Goal: Task Accomplishment & Management: Manage account settings

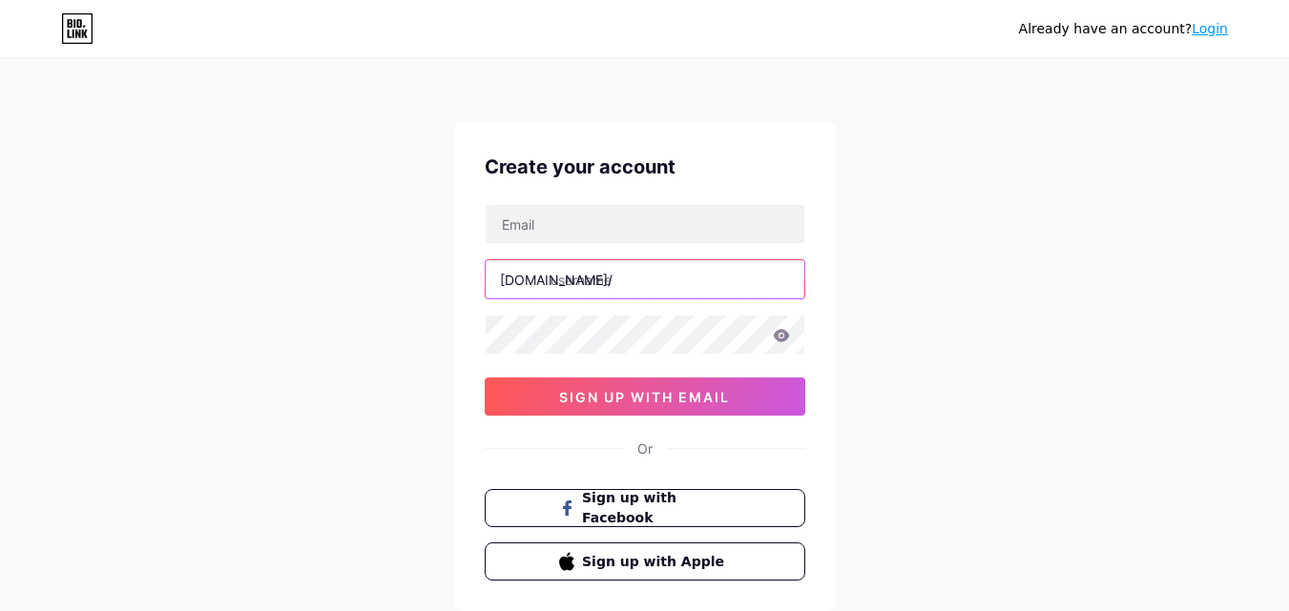
click at [590, 273] on input "text" at bounding box center [644, 279] width 319 height 38
paste input "globaldynamicsupply"
type input "globaldynamicsupply"
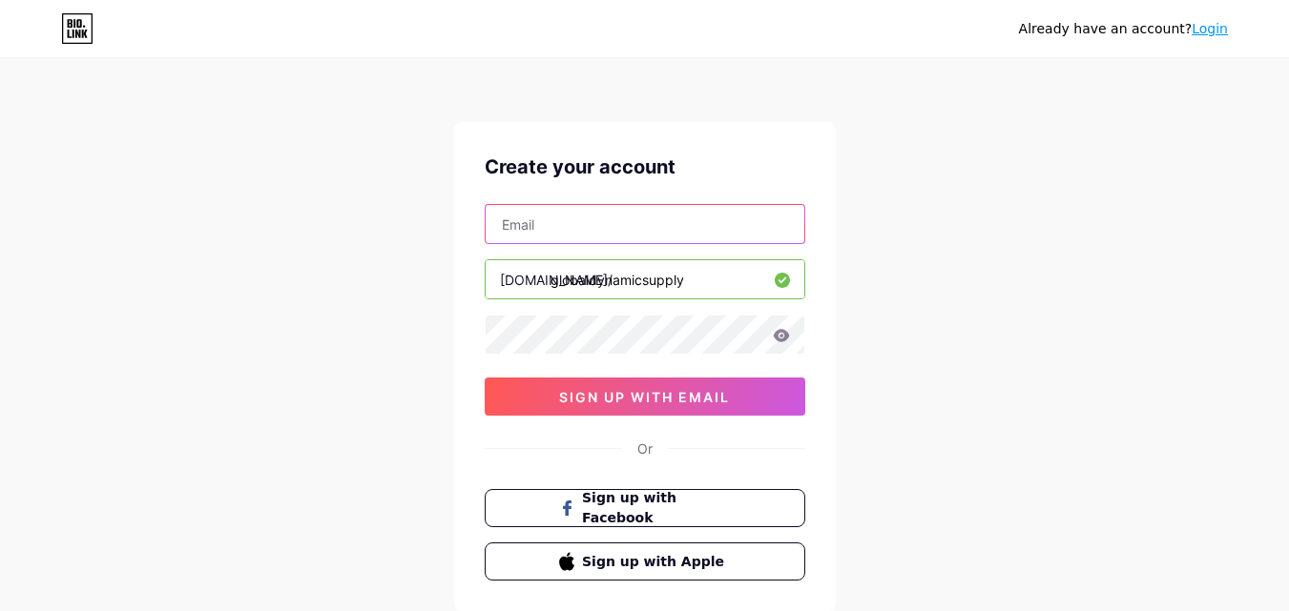
click at [556, 237] on input "text" at bounding box center [644, 224] width 319 height 38
paste input "globaldynamicsupplylimited@gmail.com"
type input "globaldynamicsupplylimited@gmail.com"
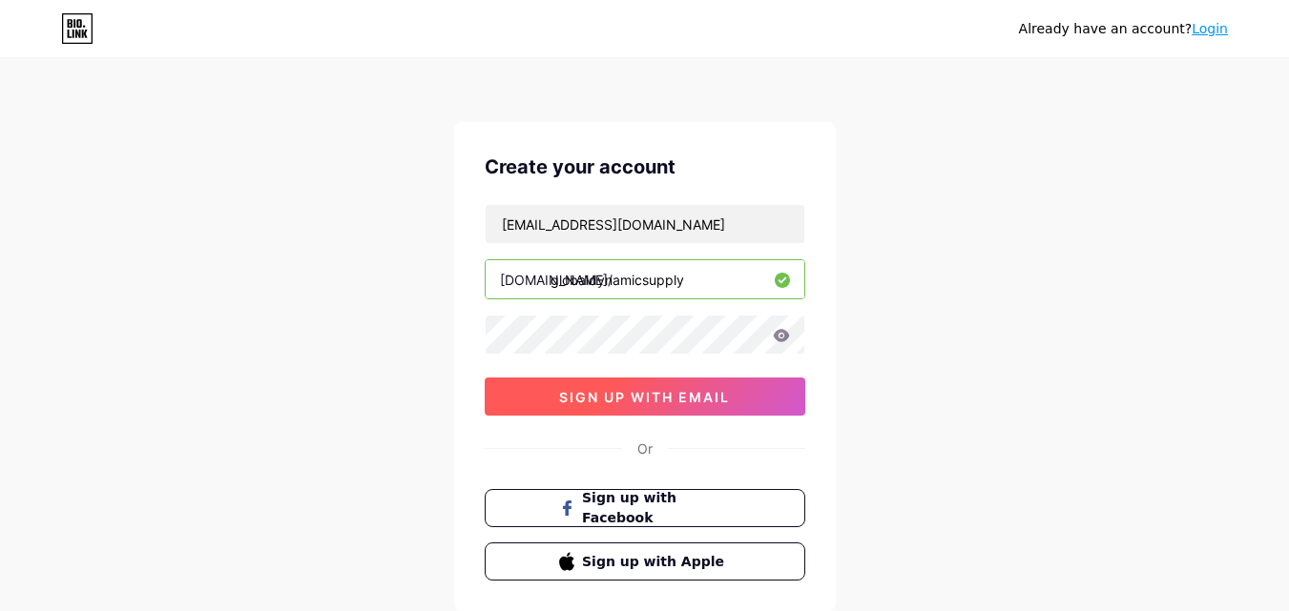
click at [619, 401] on span "sign up with email" at bounding box center [644, 397] width 171 height 16
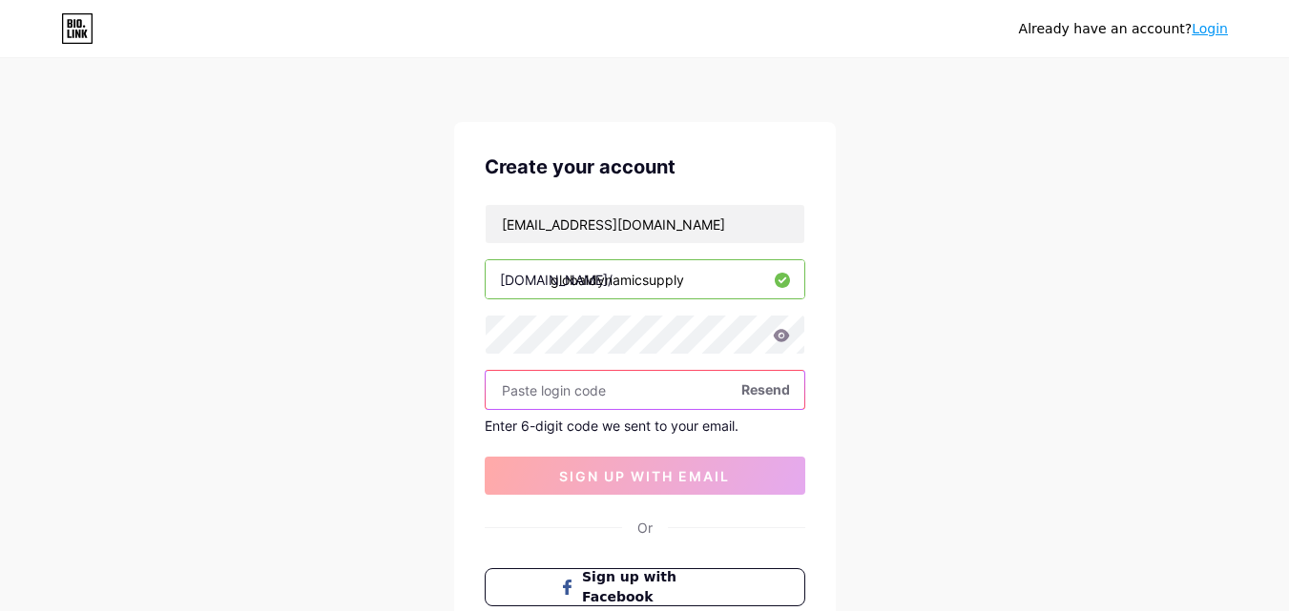
click at [633, 403] on input "text" at bounding box center [644, 390] width 319 height 38
paste input "920804"
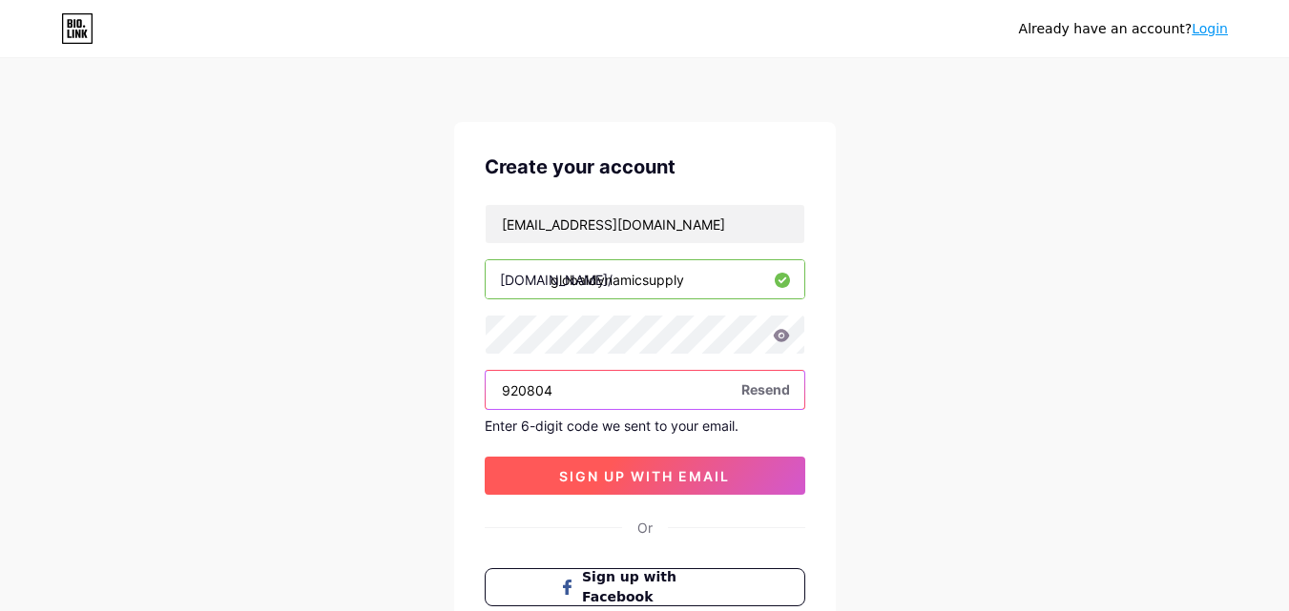
type input "920804"
click at [616, 475] on span "sign up with email" at bounding box center [644, 476] width 171 height 16
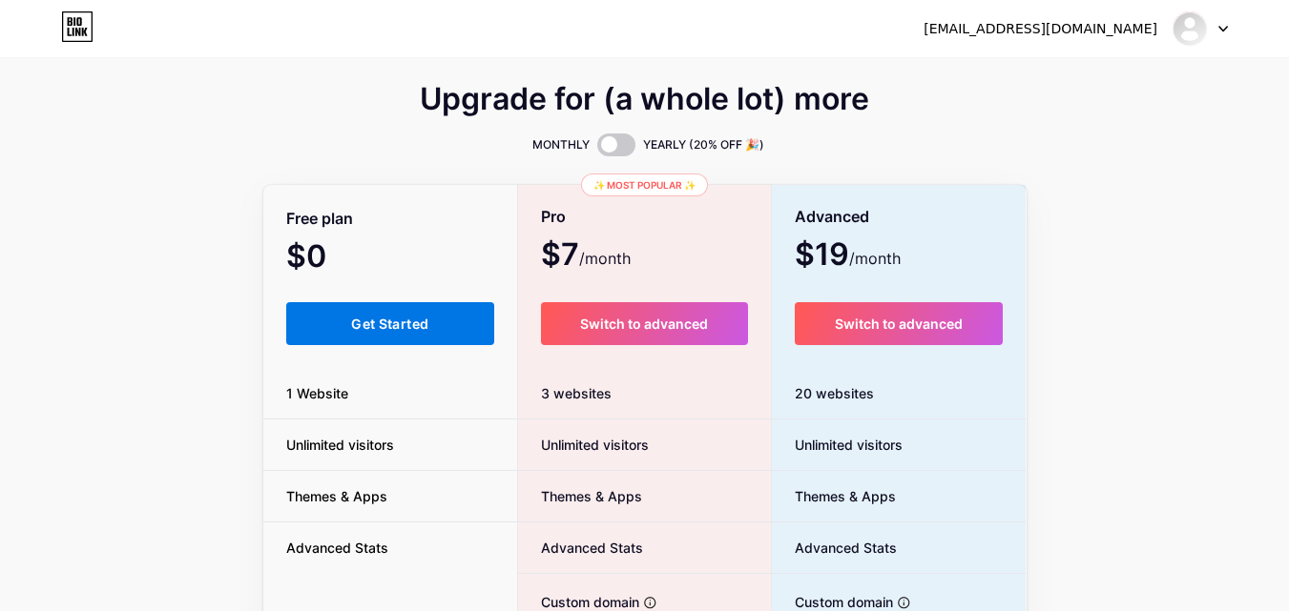
click at [384, 317] on span "Get Started" at bounding box center [389, 324] width 77 height 16
click at [383, 334] on button "Get Started" at bounding box center [390, 323] width 209 height 43
click at [386, 333] on button "Get Started" at bounding box center [390, 323] width 209 height 43
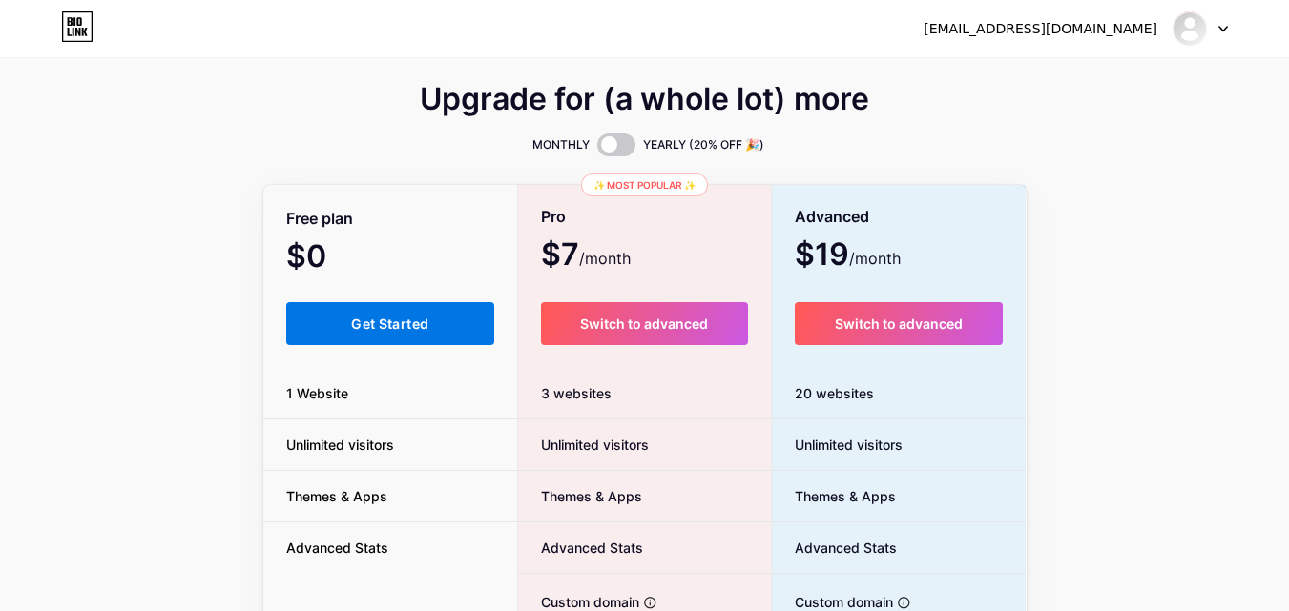
click at [386, 333] on button "Get Started" at bounding box center [390, 323] width 209 height 43
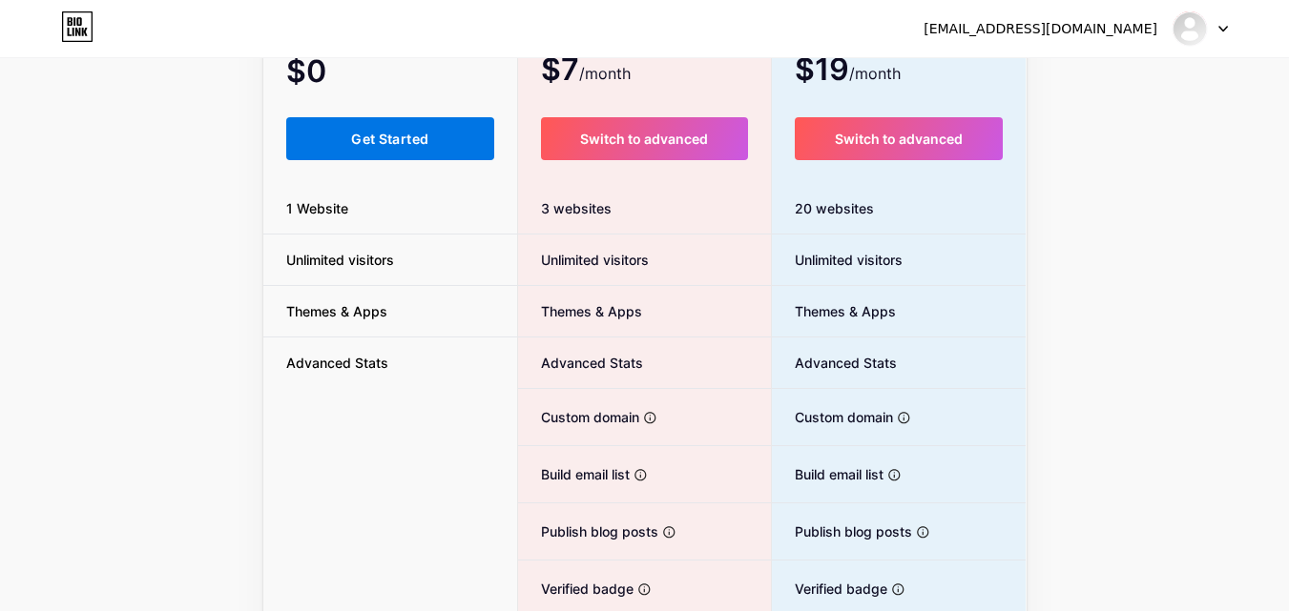
scroll to position [325, 0]
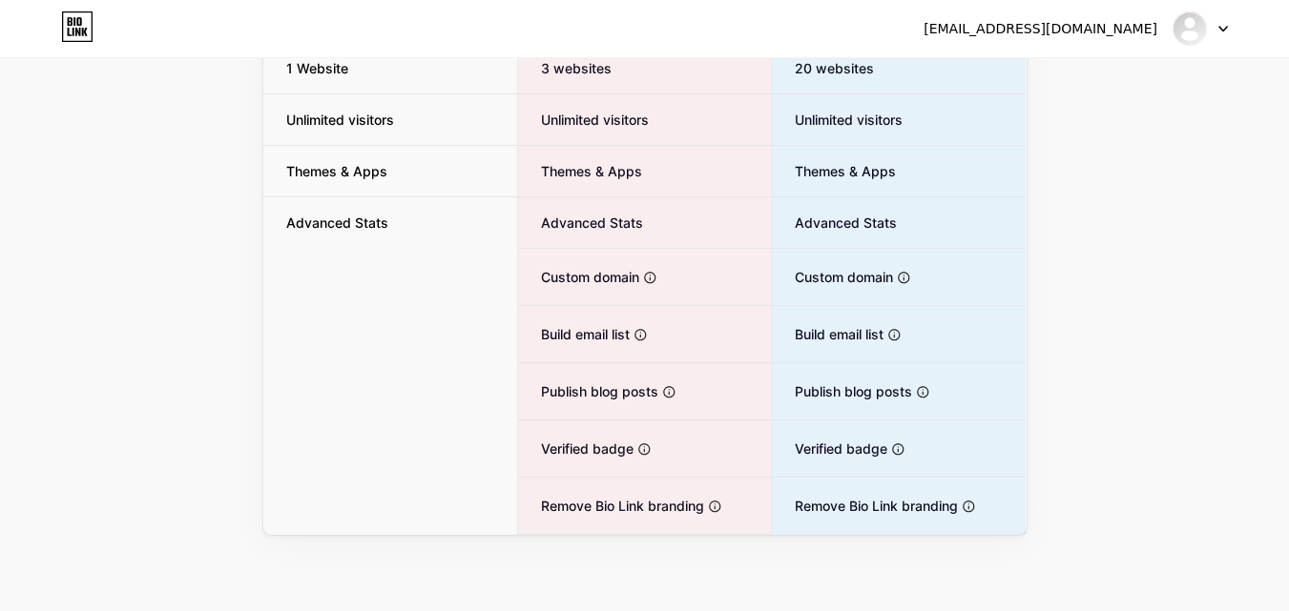
click at [340, 198] on li "Advanced Stats" at bounding box center [390, 222] width 255 height 51
click at [343, 172] on span "Themes & Apps" at bounding box center [336, 171] width 147 height 20
click at [339, 123] on span "Unlimited visitors" at bounding box center [340, 120] width 154 height 20
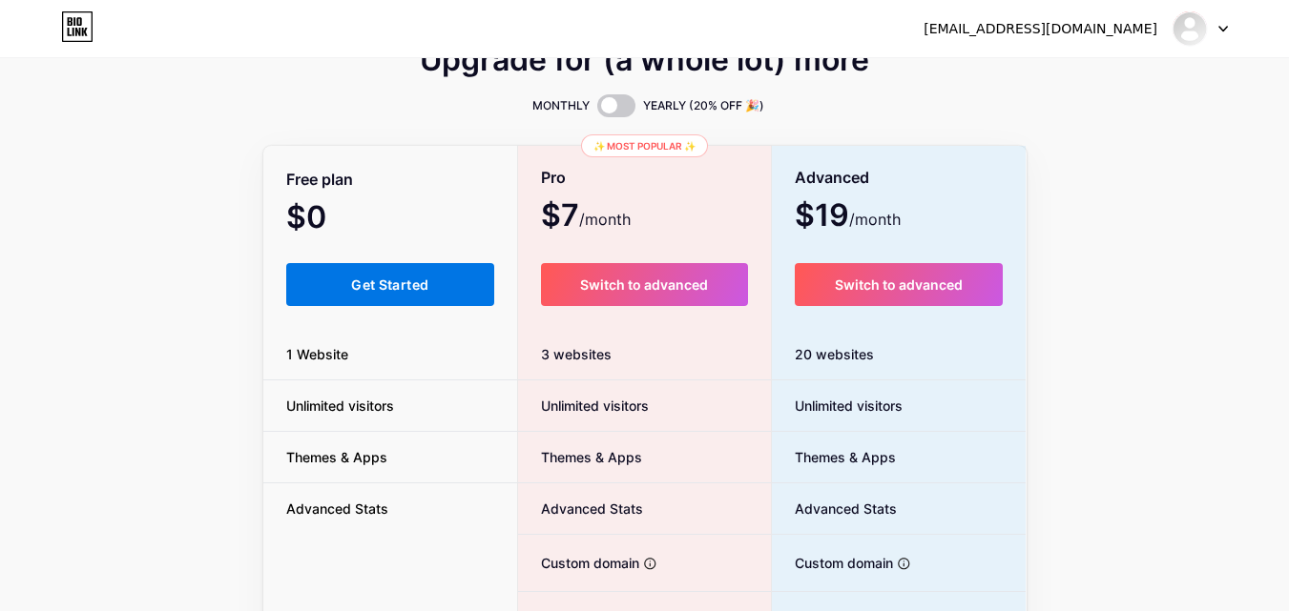
click at [343, 264] on button "Get Started" at bounding box center [390, 284] width 209 height 43
click at [299, 183] on span "Free plan" at bounding box center [319, 179] width 67 height 33
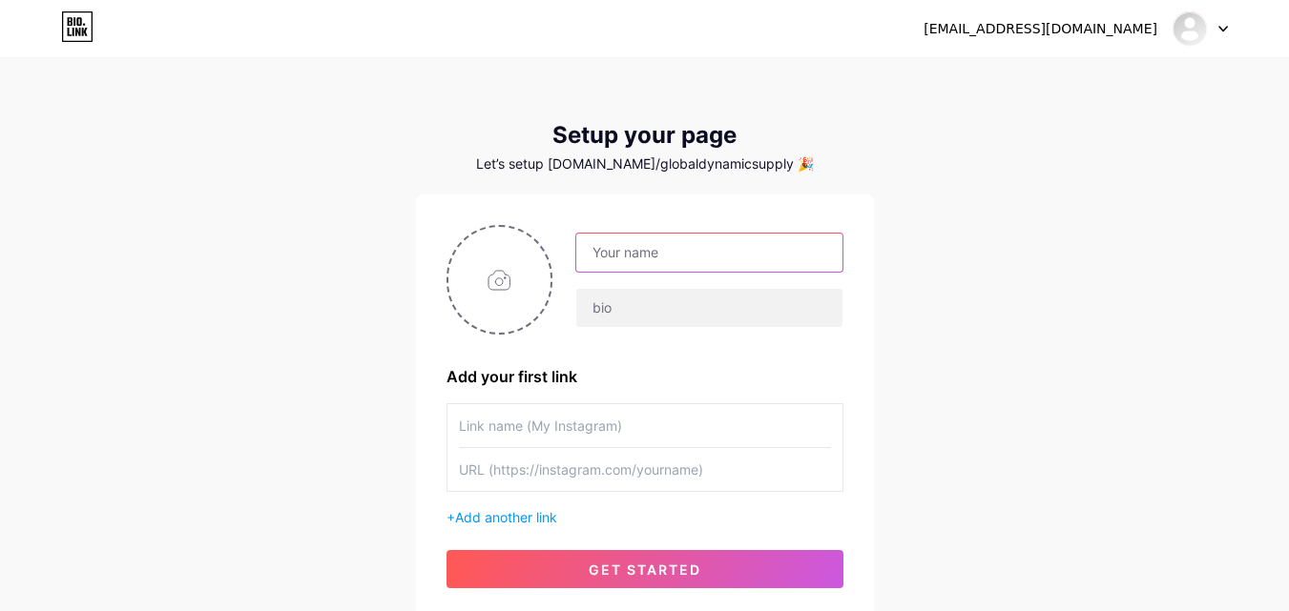
click at [711, 240] on input "text" at bounding box center [708, 253] width 265 height 38
paste input "Global Dynamic Supply Limited"
type input "Global Dynamic Supply Limited"
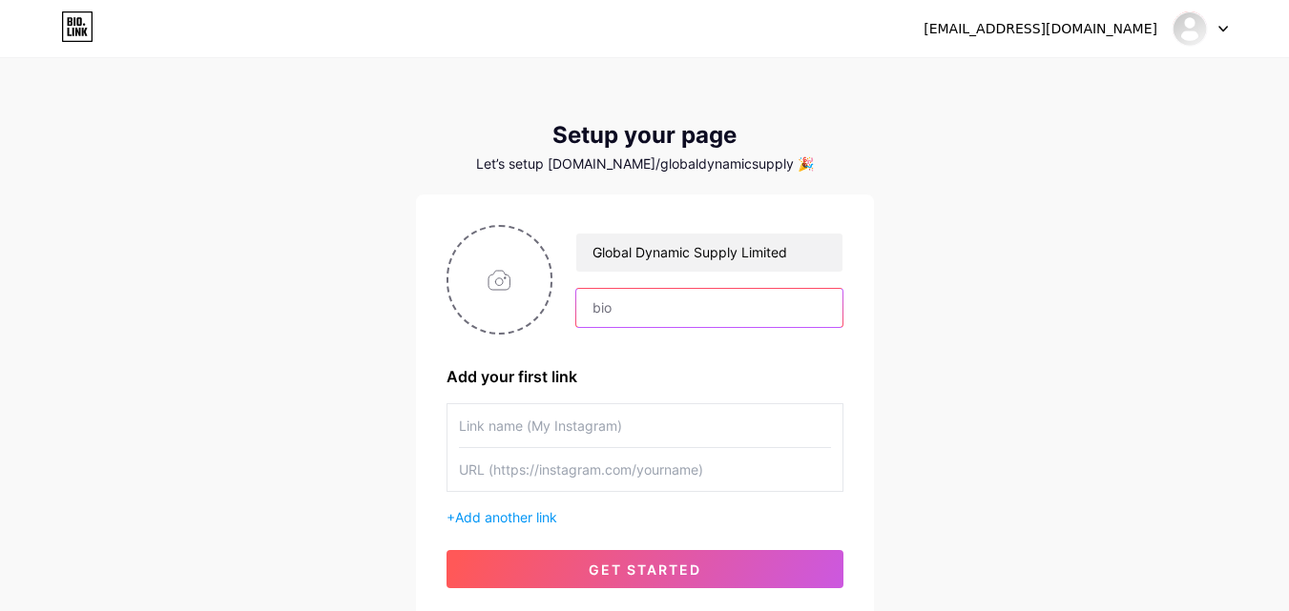
click at [629, 310] on input "text" at bounding box center [708, 308] width 265 height 38
paste input "Global Dynamic Supply offers expert global supply chain solutions, logistics se…"
type input "Global Dynamic Supply offers expert global supply chain solutions, logistics se…"
click at [654, 360] on div "Global Dynamic Supply Limited Global Dynamic Supply offers expert global supply…" at bounding box center [644, 406] width 397 height 363
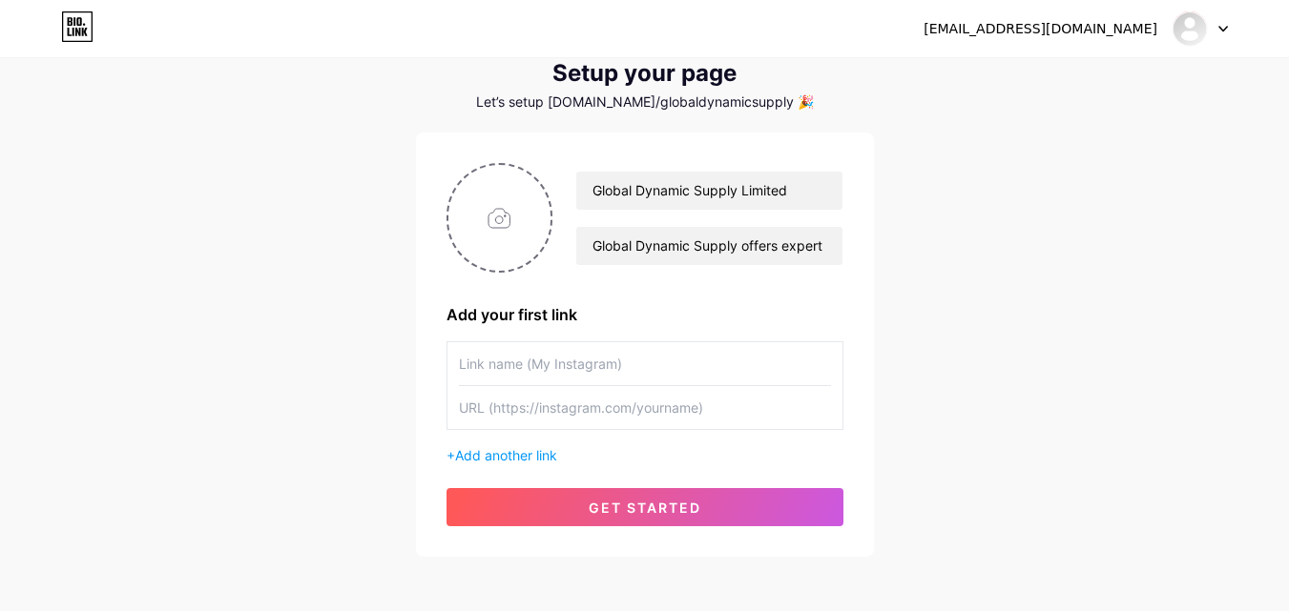
scroll to position [95, 0]
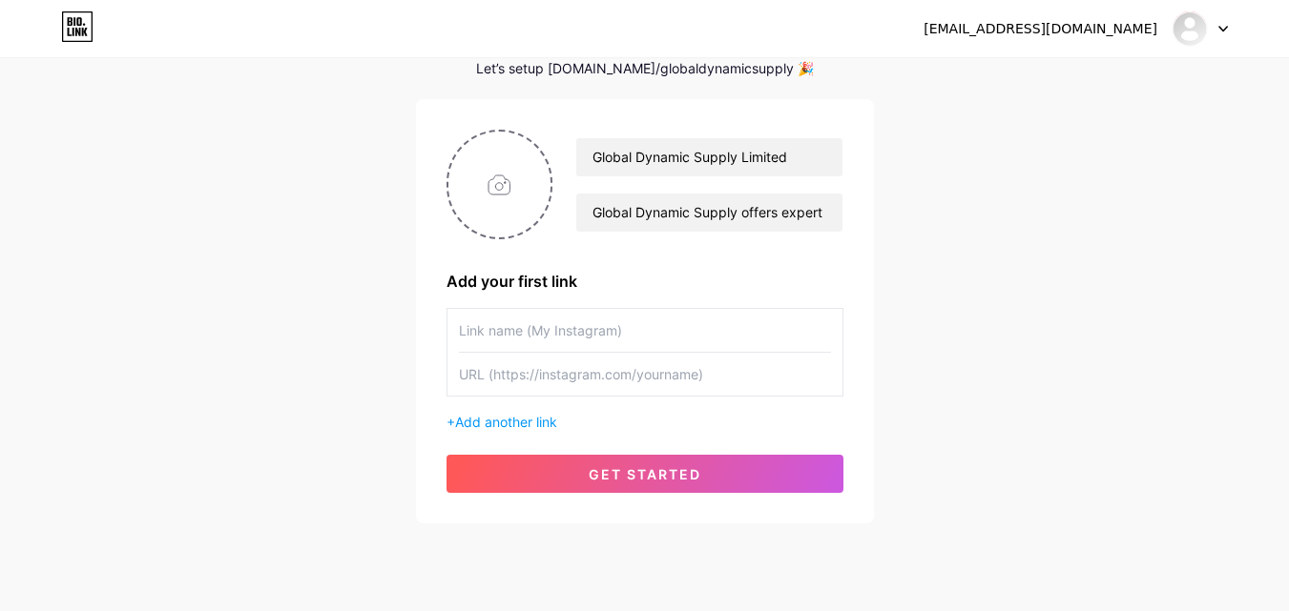
click at [590, 336] on input "text" at bounding box center [645, 330] width 372 height 43
paste input "[URL][DOMAIN_NAME][DOMAIN_NAME]"
type input "[URL][DOMAIN_NAME][DOMAIN_NAME]"
click at [336, 281] on div "globaldynamicsupplylimited@gmail.com Dashboard Logout Setup your page Let’s set…" at bounding box center [644, 245] width 1289 height 680
click at [556, 384] on input "text" at bounding box center [645, 374] width 372 height 43
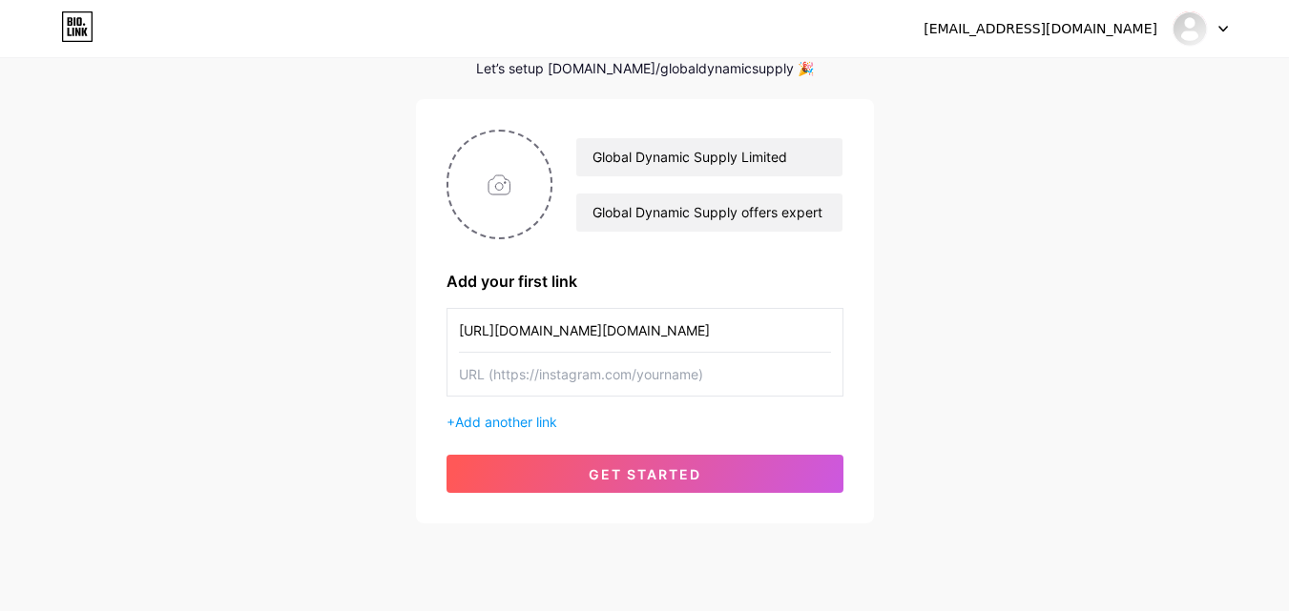
click at [561, 387] on input "text" at bounding box center [645, 374] width 372 height 43
paste input "https://www.globaldynamicsupply.com"
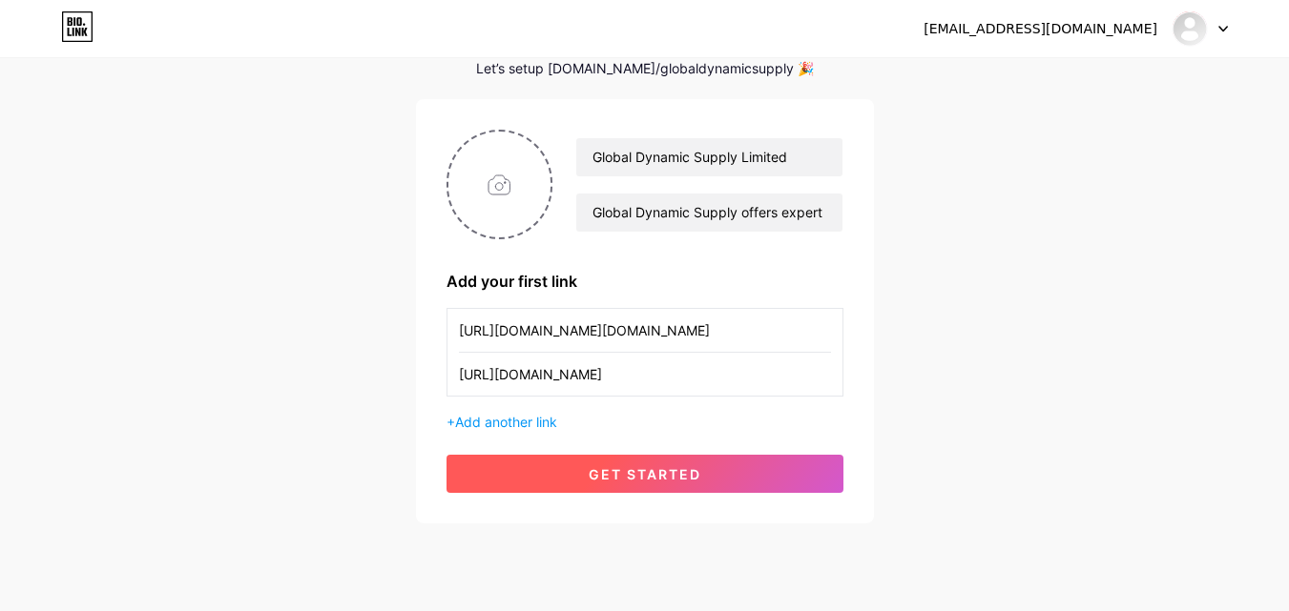
type input "https://www.globaldynamicsupply.com"
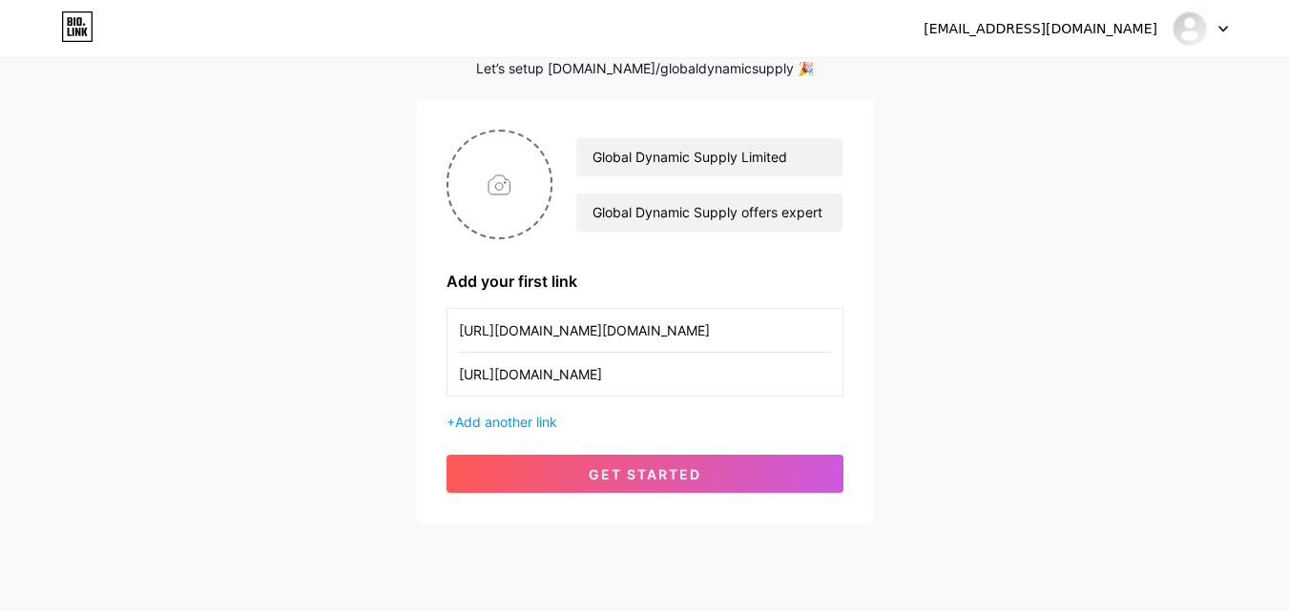
click at [597, 376] on input "https://www.globaldynamicsupply.com" at bounding box center [645, 374] width 372 height 43
click at [664, 466] on span "get started" at bounding box center [644, 474] width 113 height 16
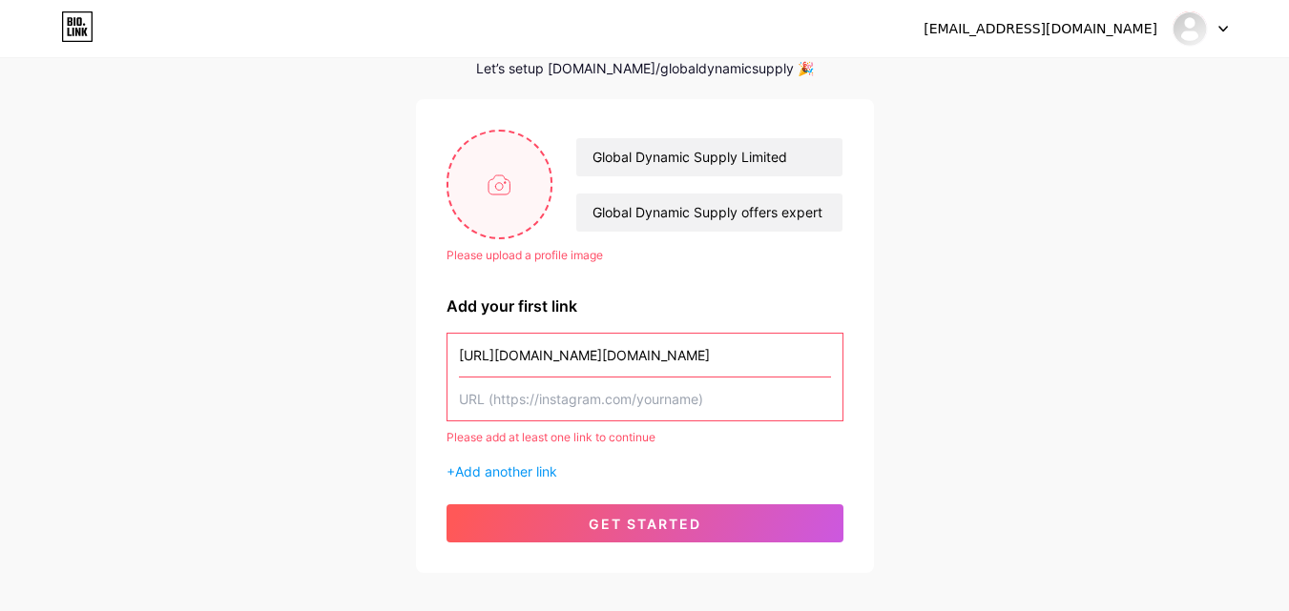
click at [494, 184] on input "file" at bounding box center [499, 185] width 103 height 106
type input "C:\fakepath\GDS -Circle .png"
click at [577, 353] on input "https://www.instagram.com/gds.logistics/" at bounding box center [645, 355] width 372 height 43
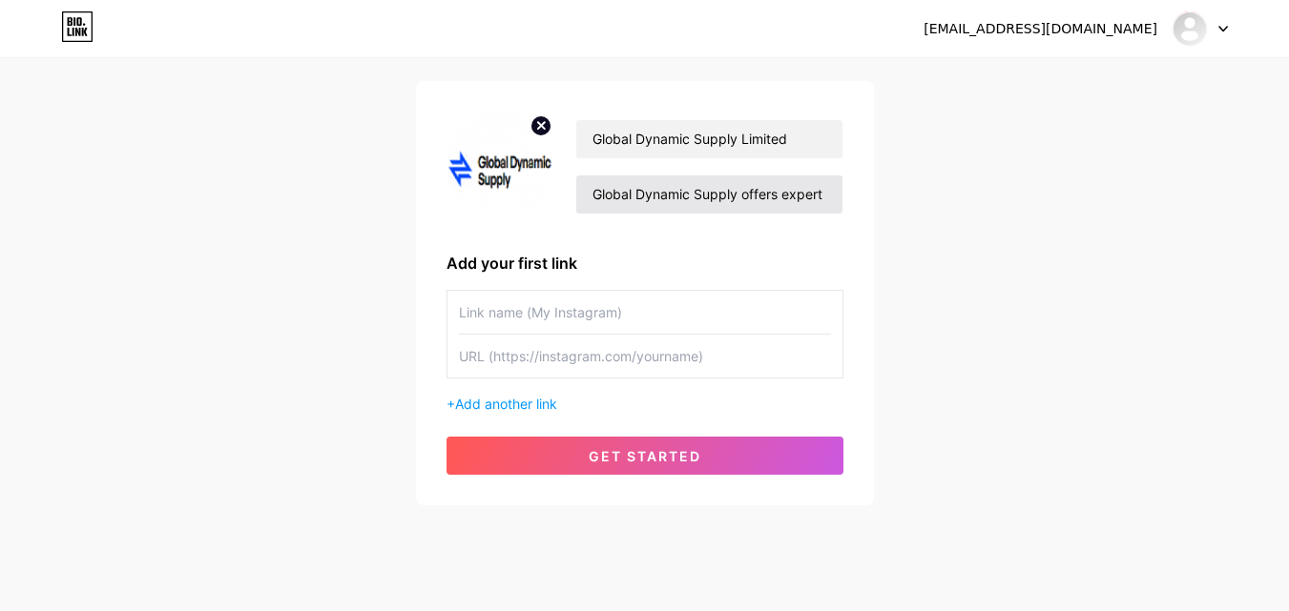
scroll to position [145, 0]
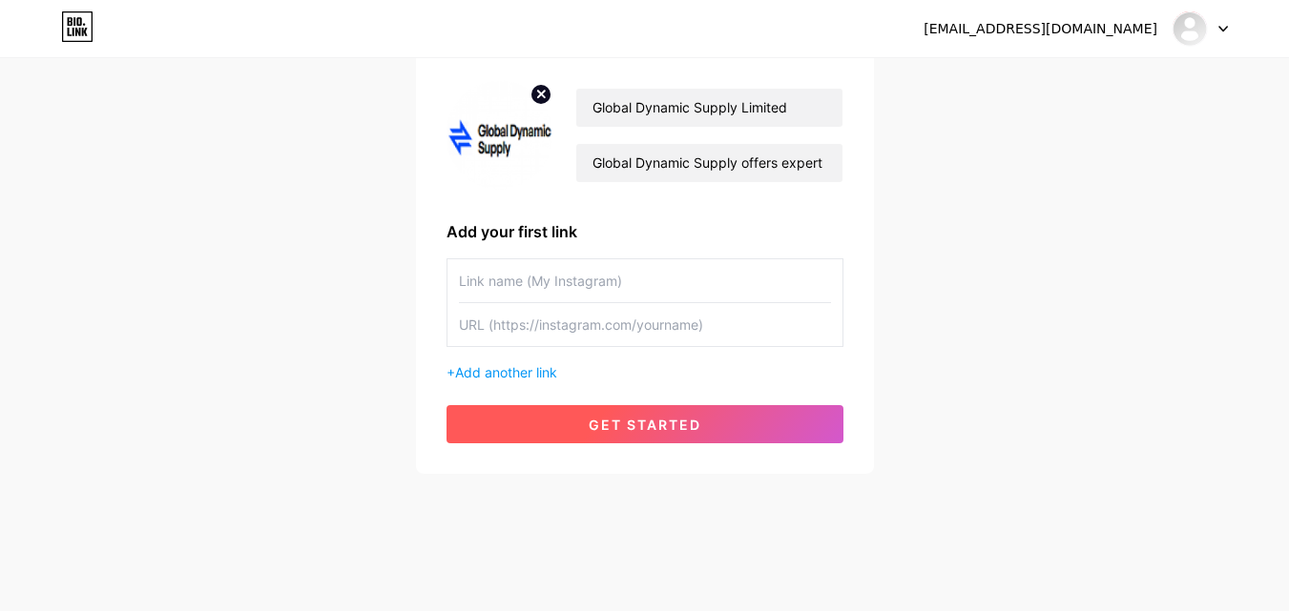
click at [645, 433] on button "get started" at bounding box center [644, 424] width 397 height 38
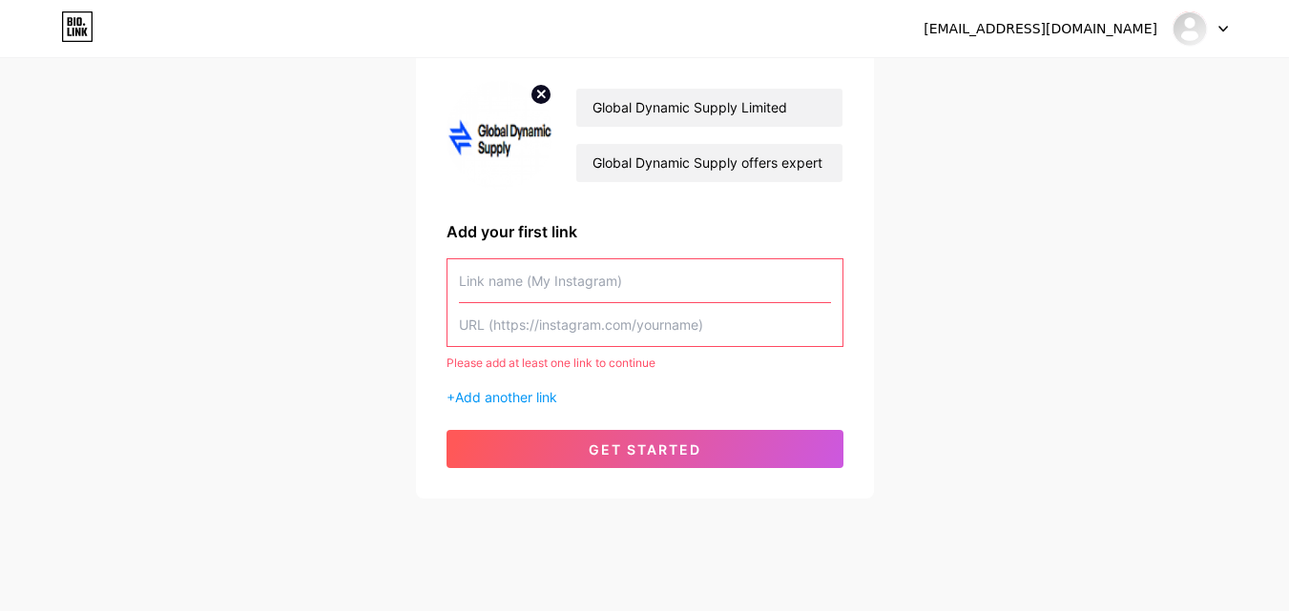
click at [610, 278] on input "text" at bounding box center [645, 280] width 372 height 43
click at [513, 346] on div at bounding box center [644, 302] width 397 height 89
click at [519, 325] on input "text" at bounding box center [645, 324] width 372 height 43
paste input "[URL][DOMAIN_NAME]"
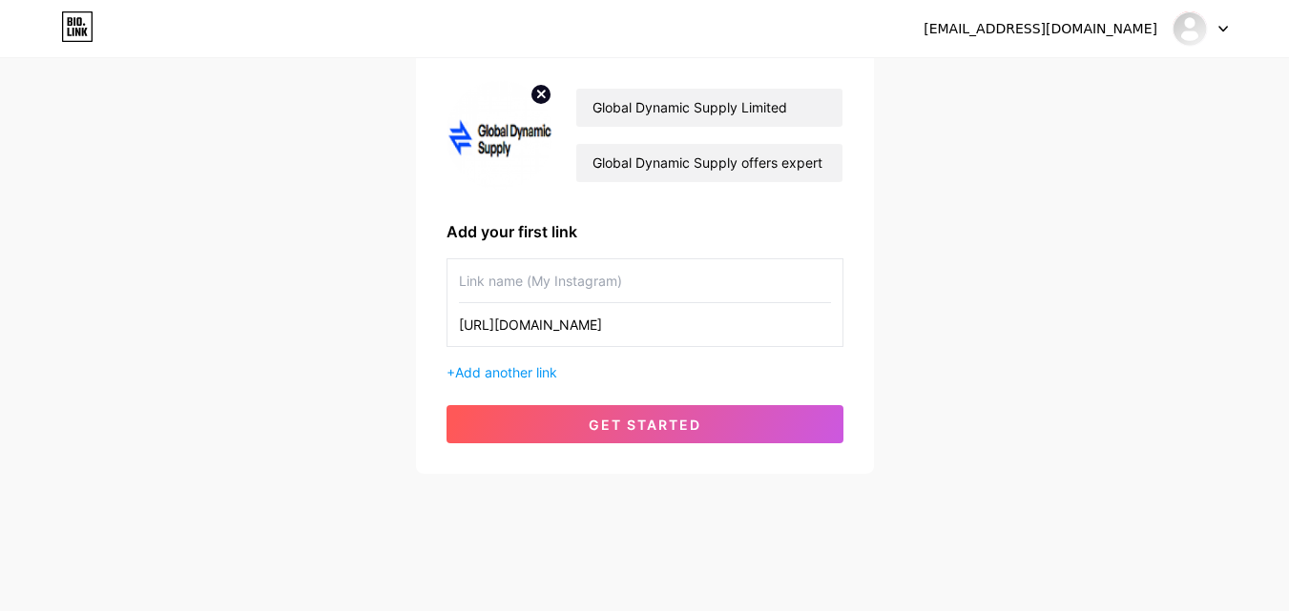
click at [559, 321] on input "[URL][DOMAIN_NAME]" at bounding box center [645, 324] width 372 height 43
type input "[URL][DOMAIN_NAME]"
click at [550, 288] on input "text" at bounding box center [645, 280] width 372 height 43
paste input "facebook"
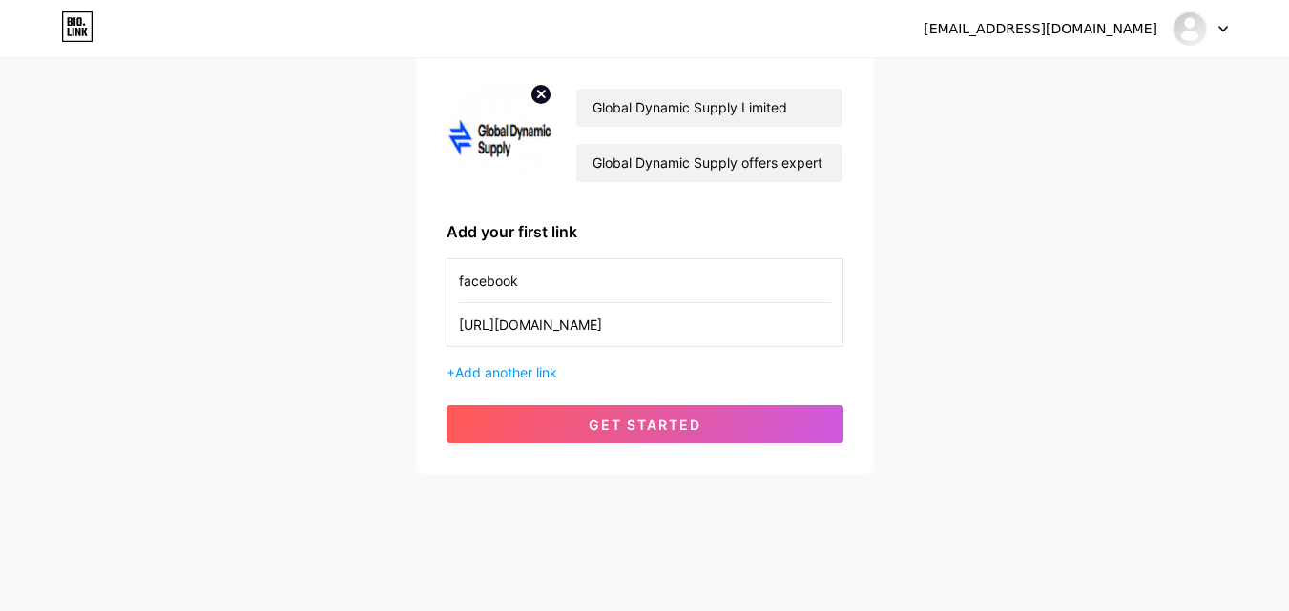
drag, startPoint x: 463, startPoint y: 283, endPoint x: 453, endPoint y: 278, distance: 11.1
click at [453, 278] on div "facebook https://www.facebook.com/globaldynamicsupply/" at bounding box center [644, 302] width 397 height 89
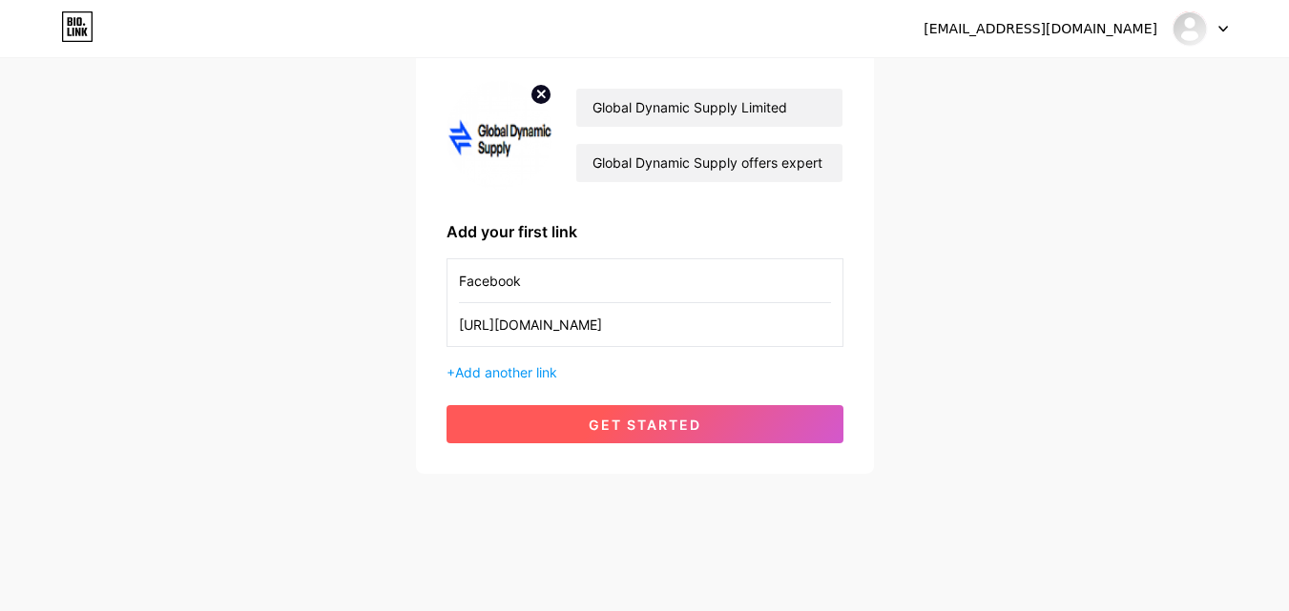
type input "Facebook"
click at [675, 427] on span "get started" at bounding box center [644, 425] width 113 height 16
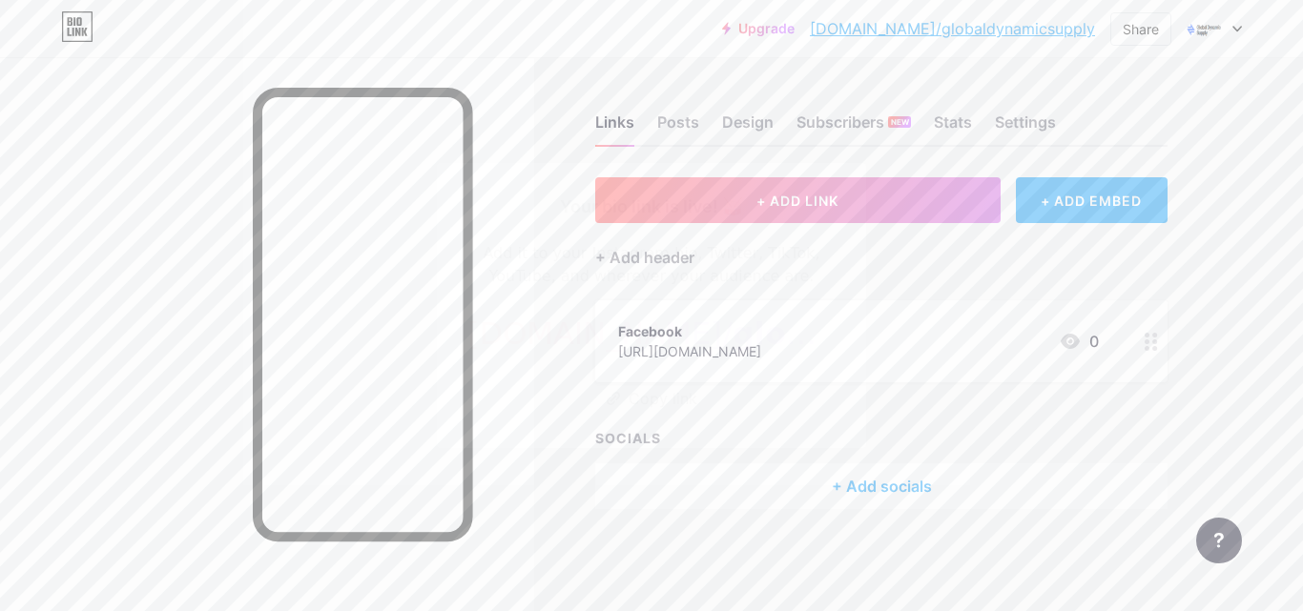
click at [526, 47] on div at bounding box center [651, 305] width 1303 height 611
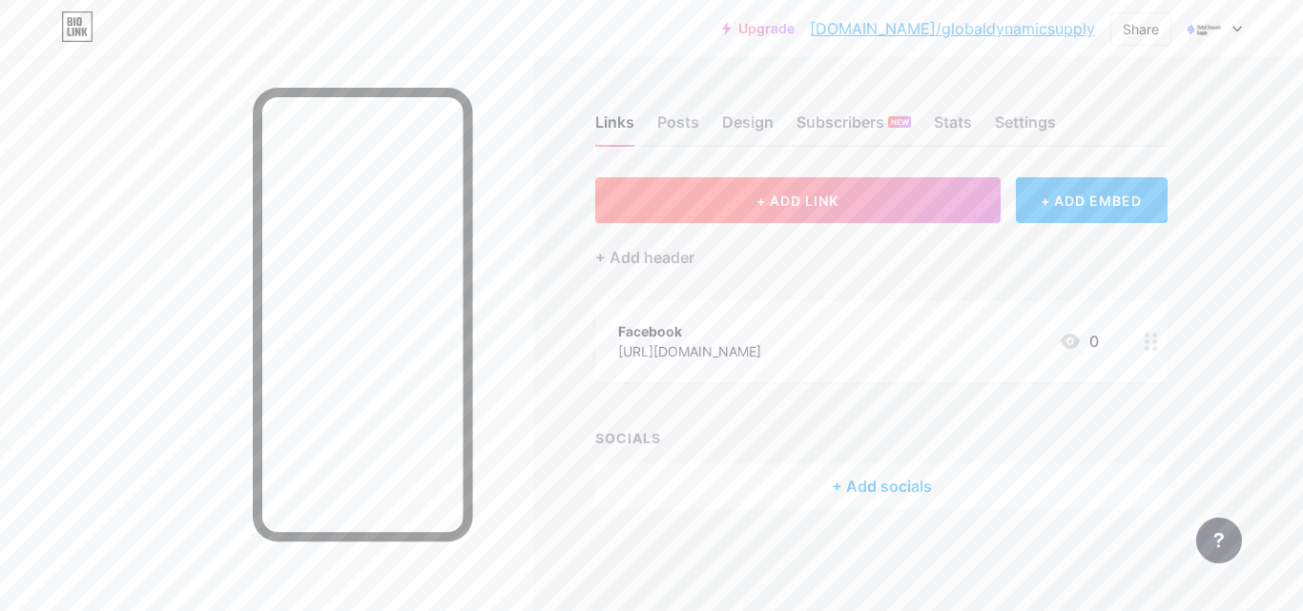
click at [831, 214] on button "+ ADD LINK" at bounding box center [797, 200] width 405 height 46
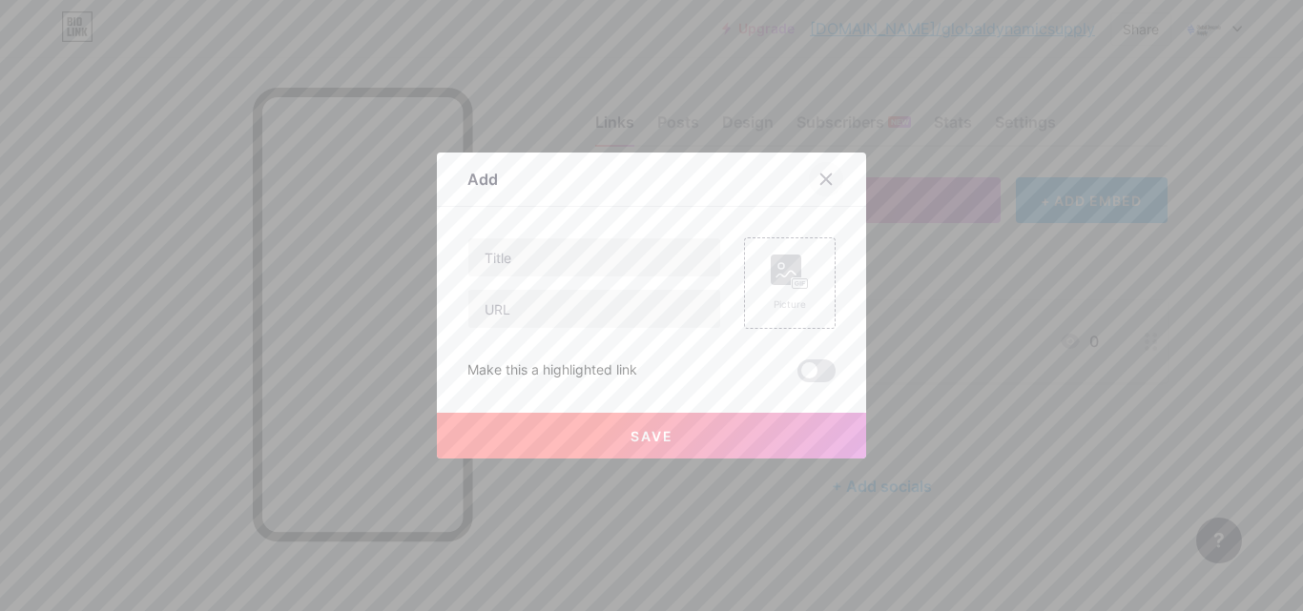
click at [818, 176] on icon at bounding box center [825, 179] width 15 height 15
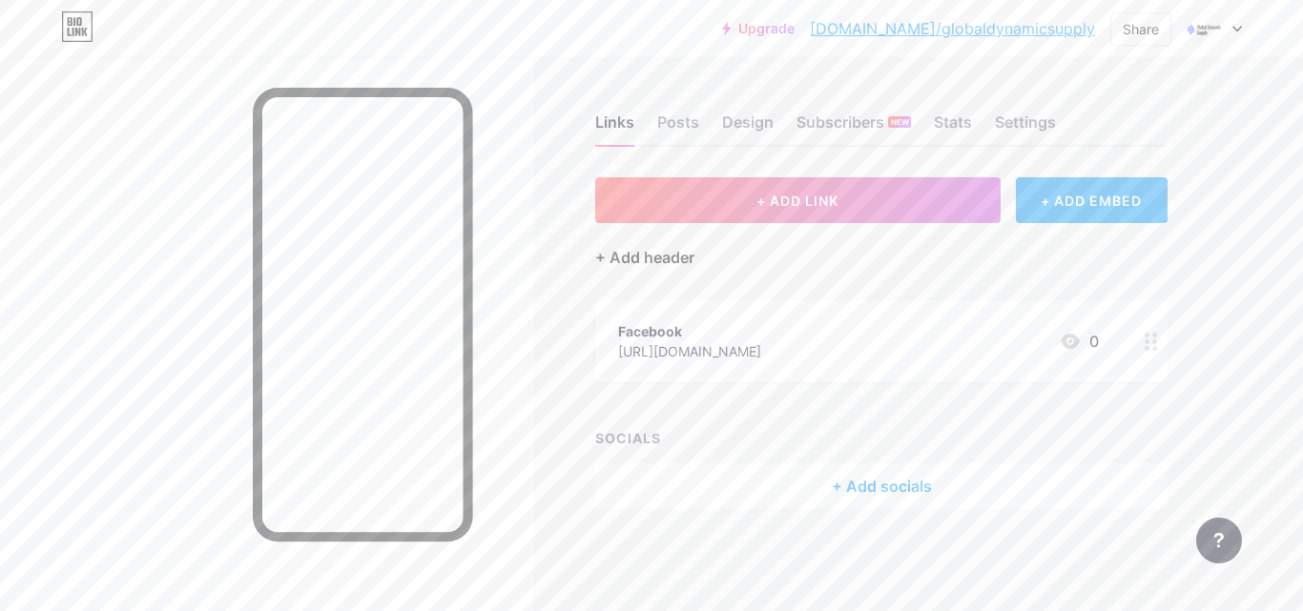
click at [641, 254] on div "+ Add header" at bounding box center [644, 257] width 99 height 23
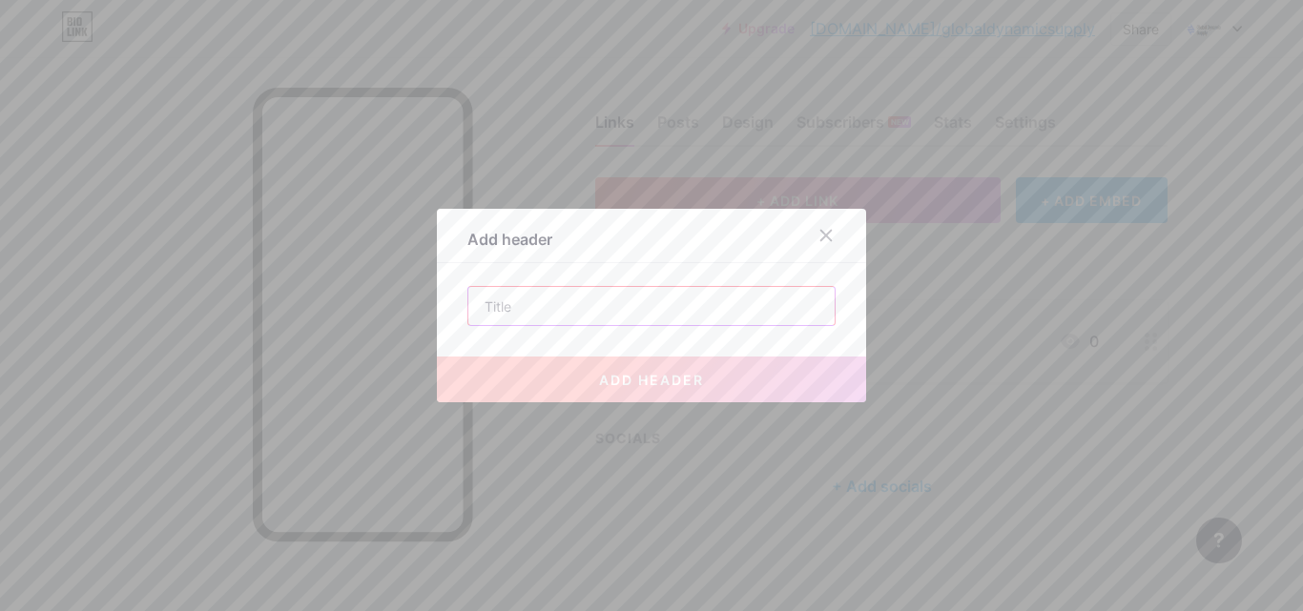
click at [554, 313] on input "text" at bounding box center [651, 306] width 366 height 38
type input "Global Dynamic Supply | Logistics & Supply Chain Management | Sourcing Services"
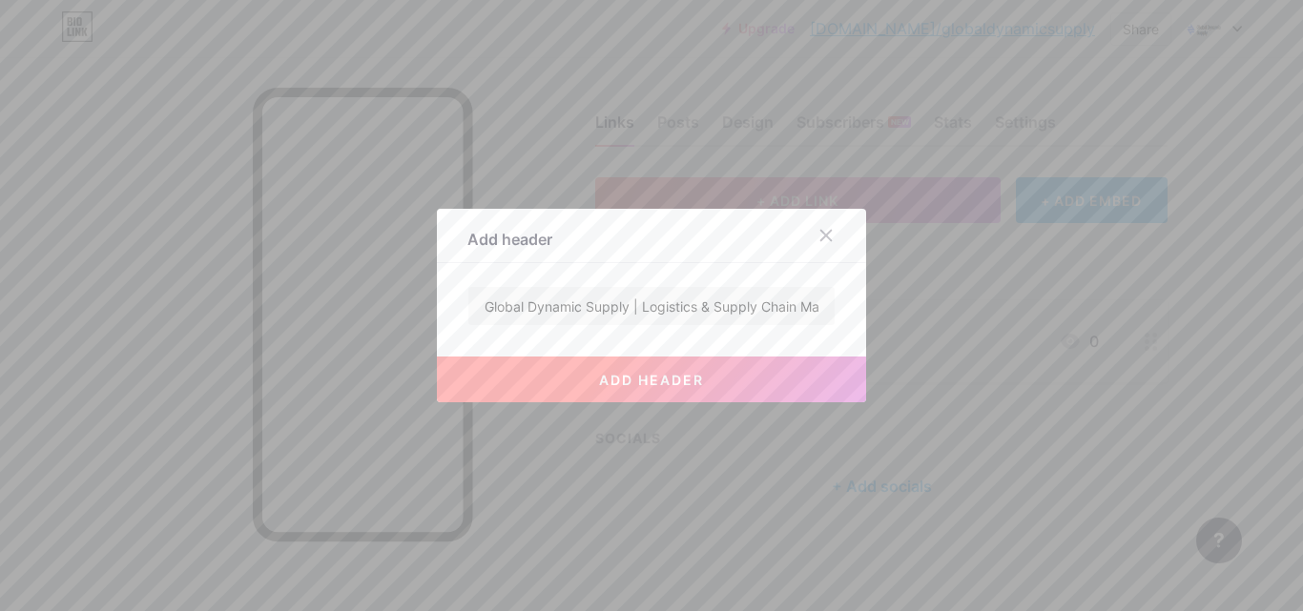
click at [657, 375] on span "add header" at bounding box center [651, 380] width 105 height 16
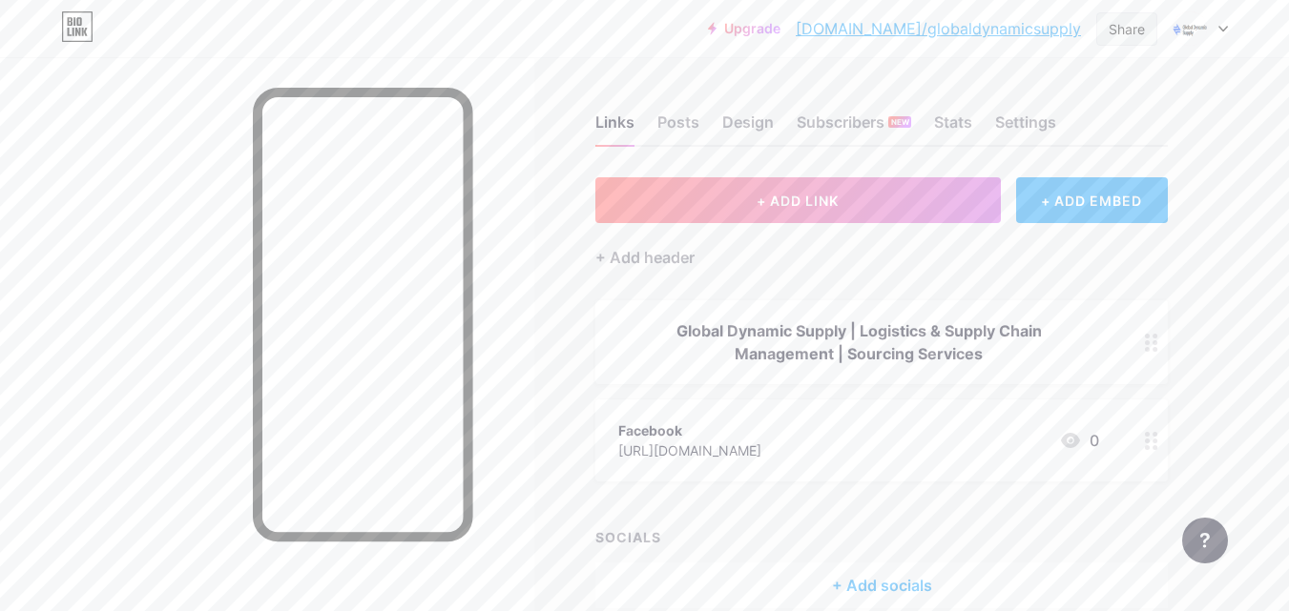
click at [1129, 25] on div "Share" at bounding box center [1126, 29] width 36 height 20
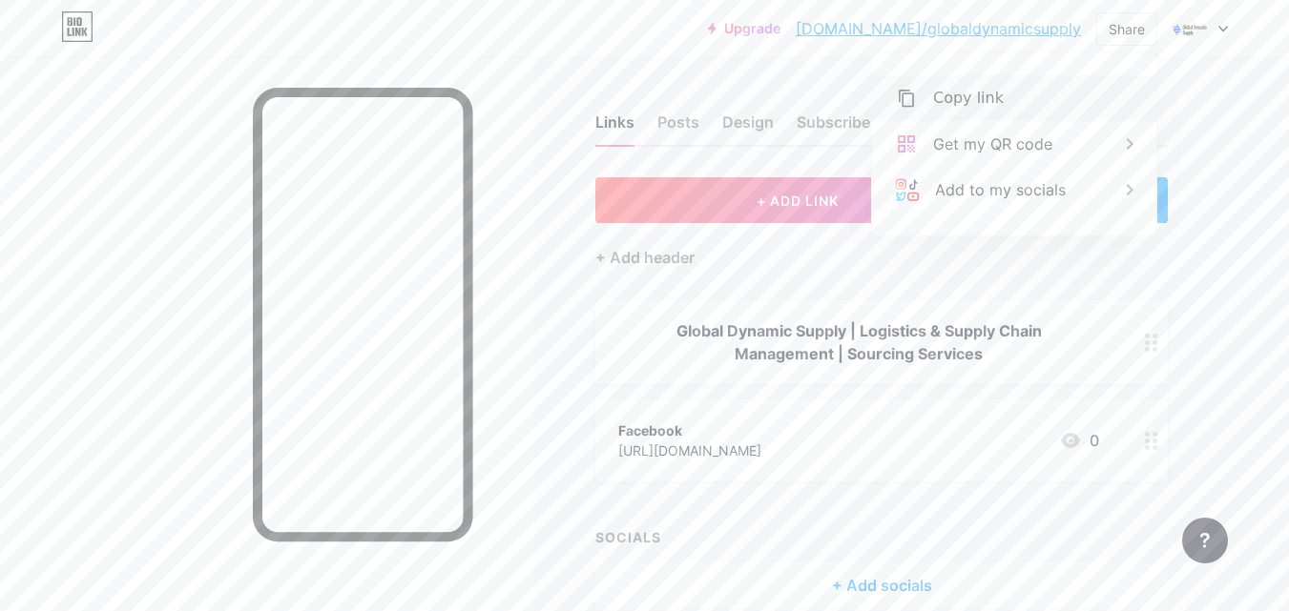
click at [1001, 99] on div "Copy link" at bounding box center [1014, 98] width 284 height 46
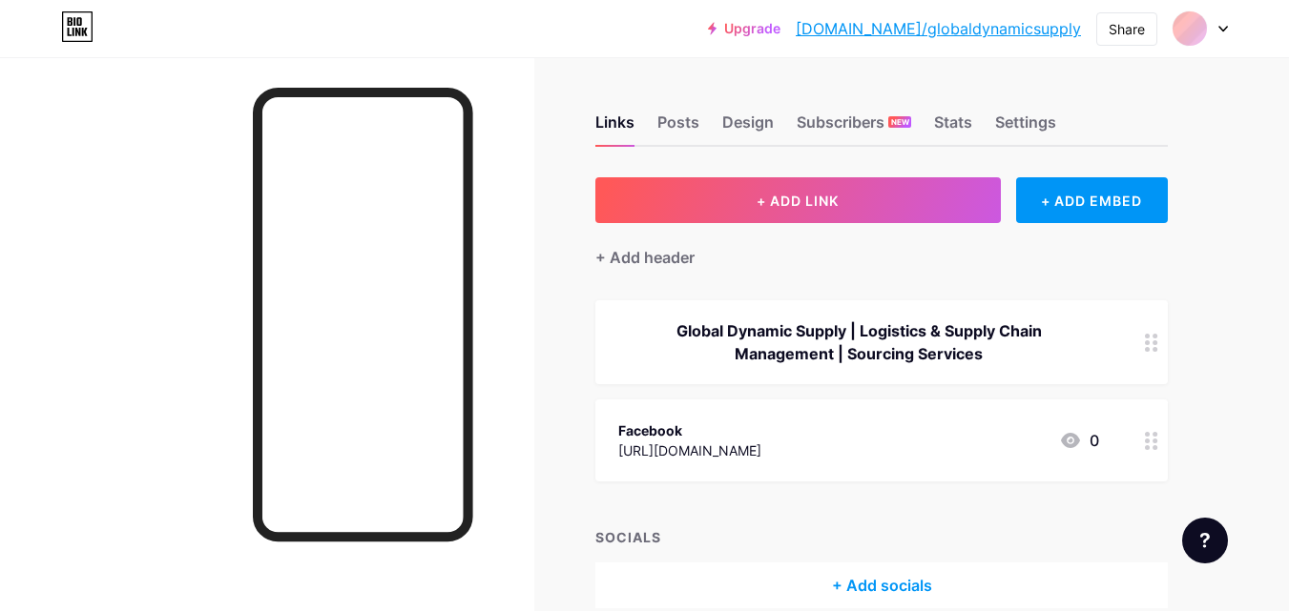
click at [1216, 27] on div at bounding box center [1199, 28] width 55 height 34
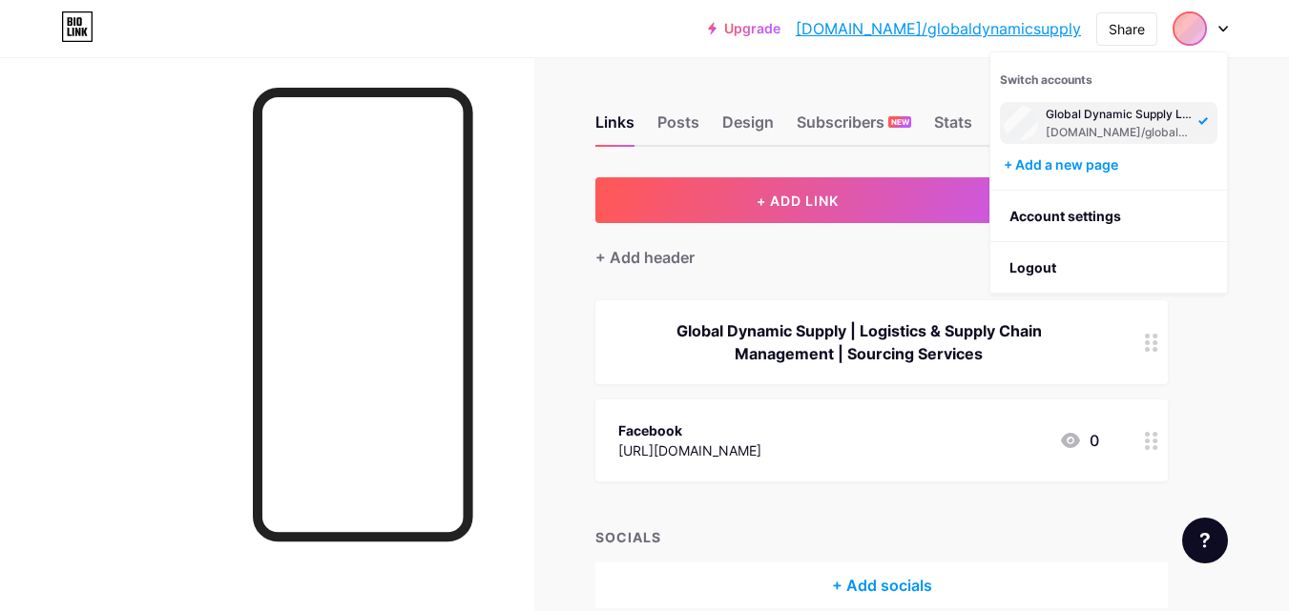
click at [547, 288] on div "Links Posts Design Subscribers NEW Stats Settings + ADD LINK + ADD EMBED + Add …" at bounding box center [623, 380] width 1247 height 647
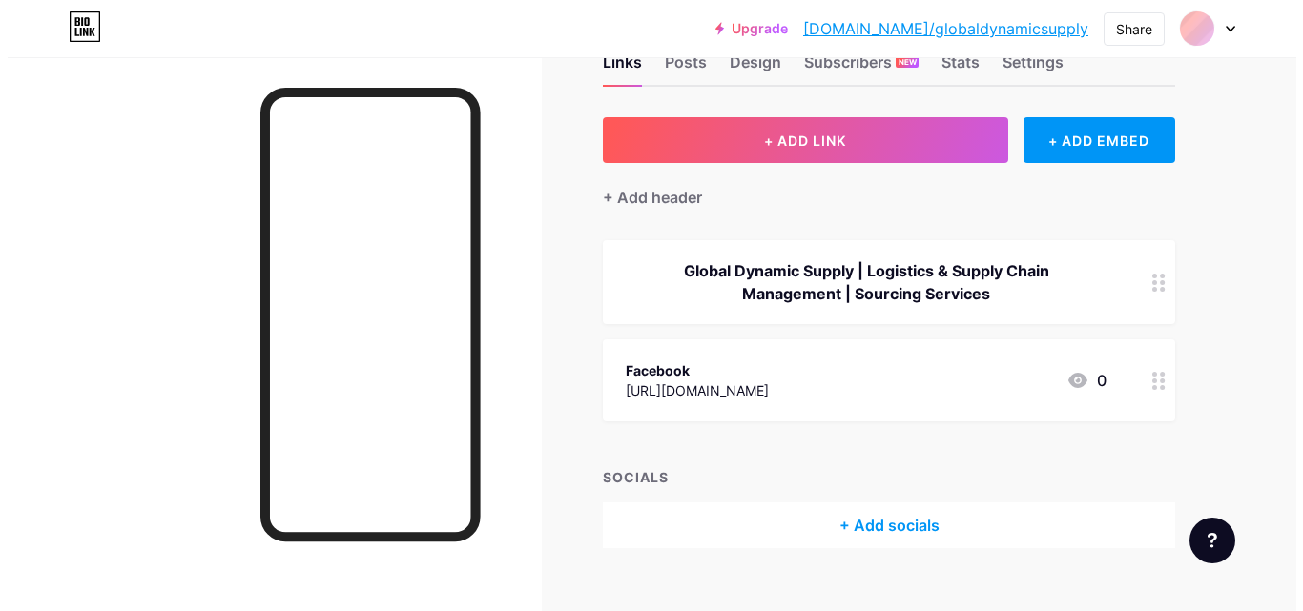
scroll to position [92, 0]
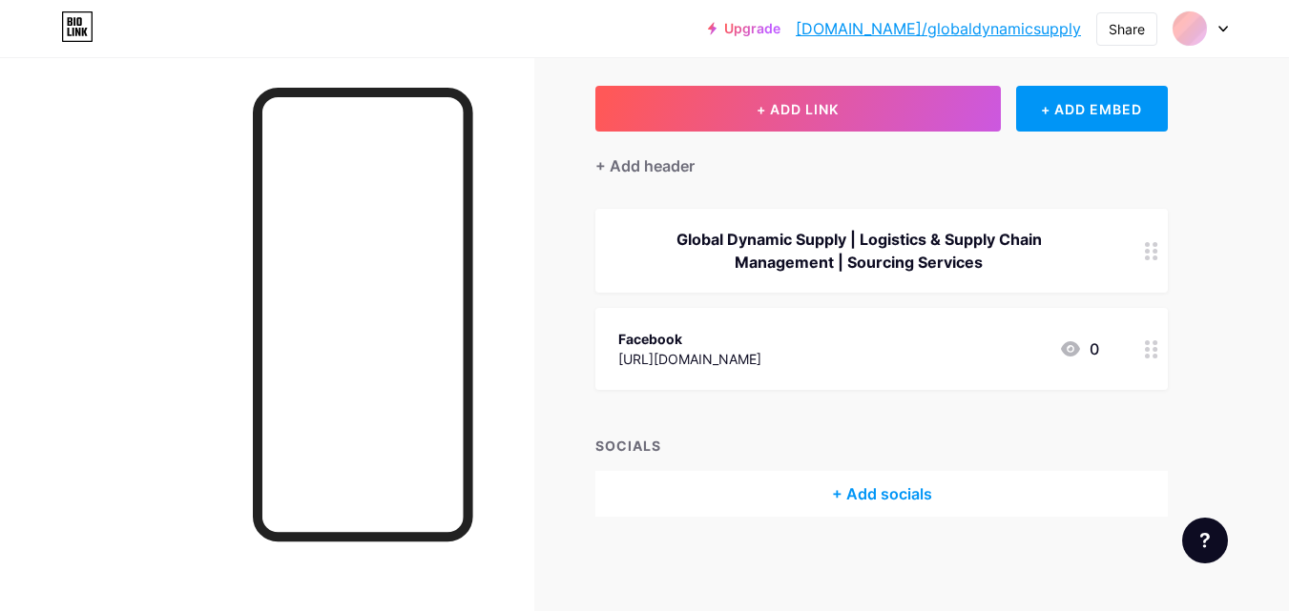
click at [874, 498] on div "+ Add socials" at bounding box center [881, 494] width 572 height 46
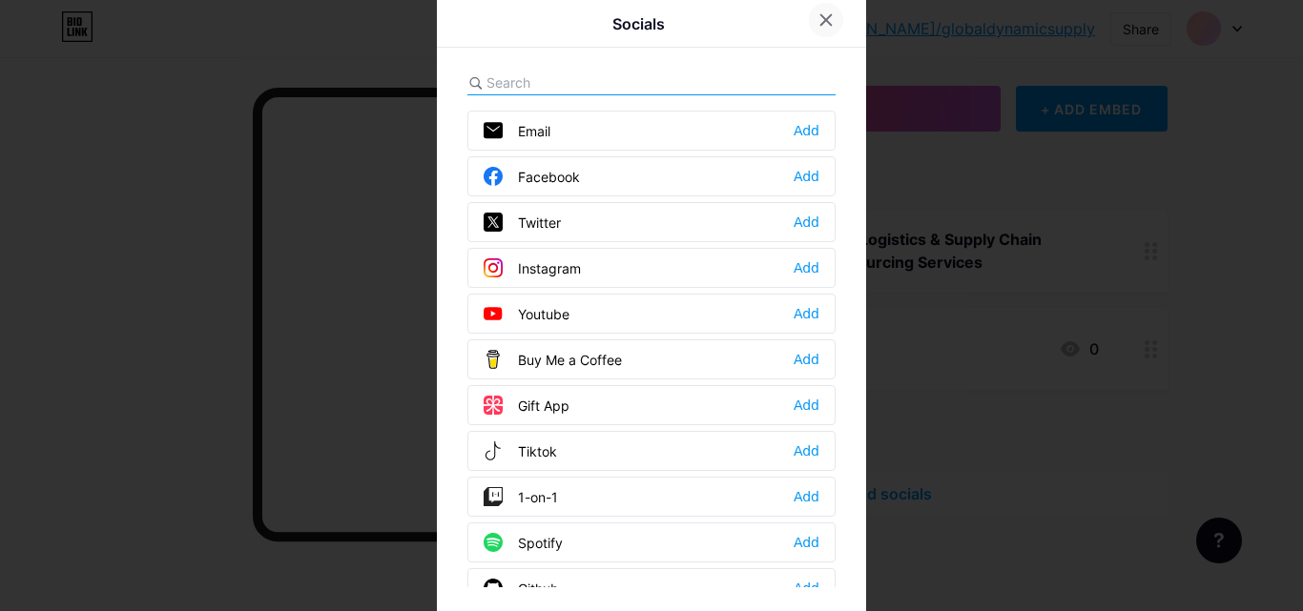
click at [821, 27] on icon at bounding box center [825, 19] width 15 height 15
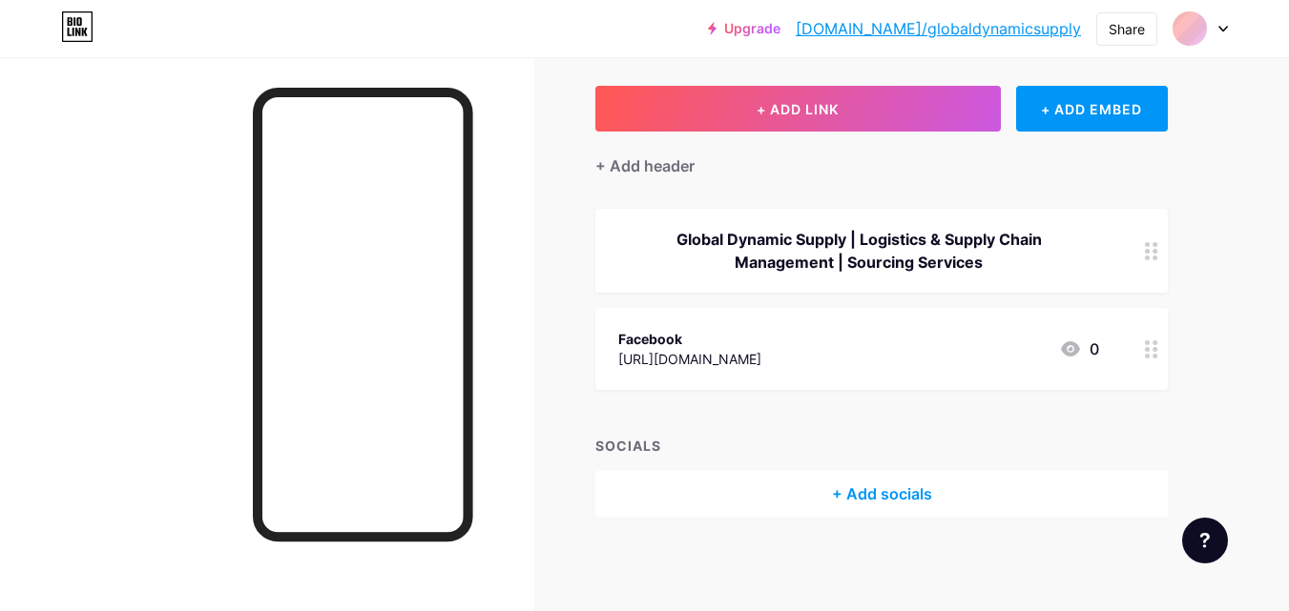
click at [1144, 347] on div at bounding box center [1151, 349] width 32 height 82
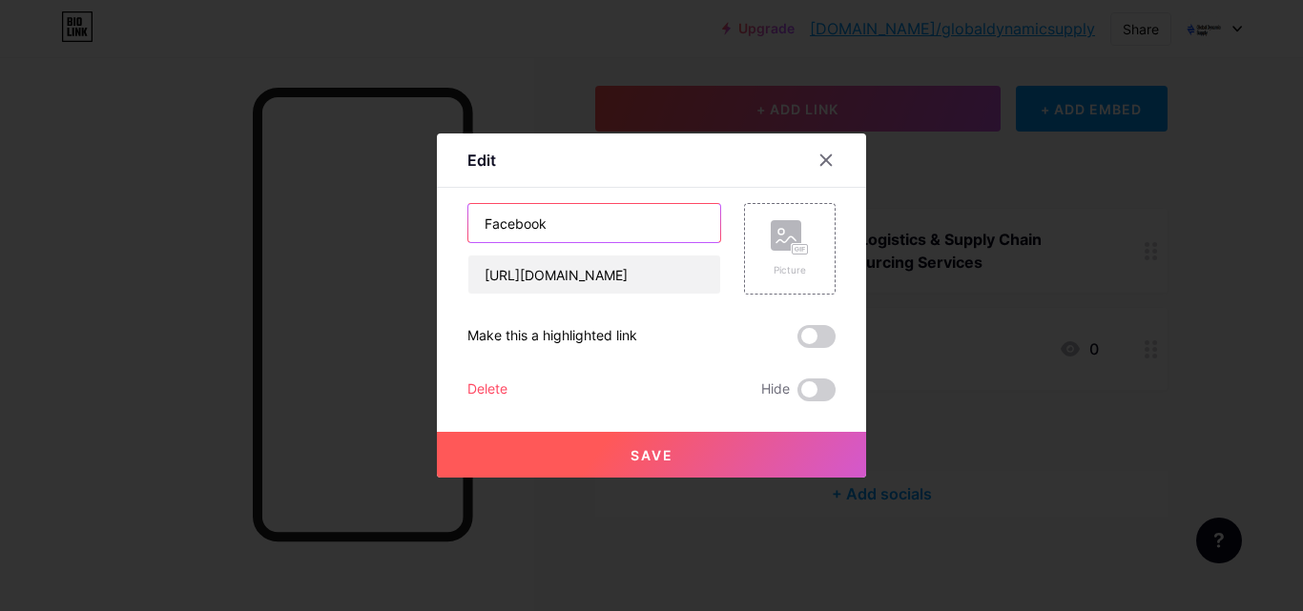
click at [553, 219] on input "Facebook" at bounding box center [594, 223] width 252 height 38
paste input "Global Dynamic Supply Limited"
type input "Global Dynamic Supply Limited"
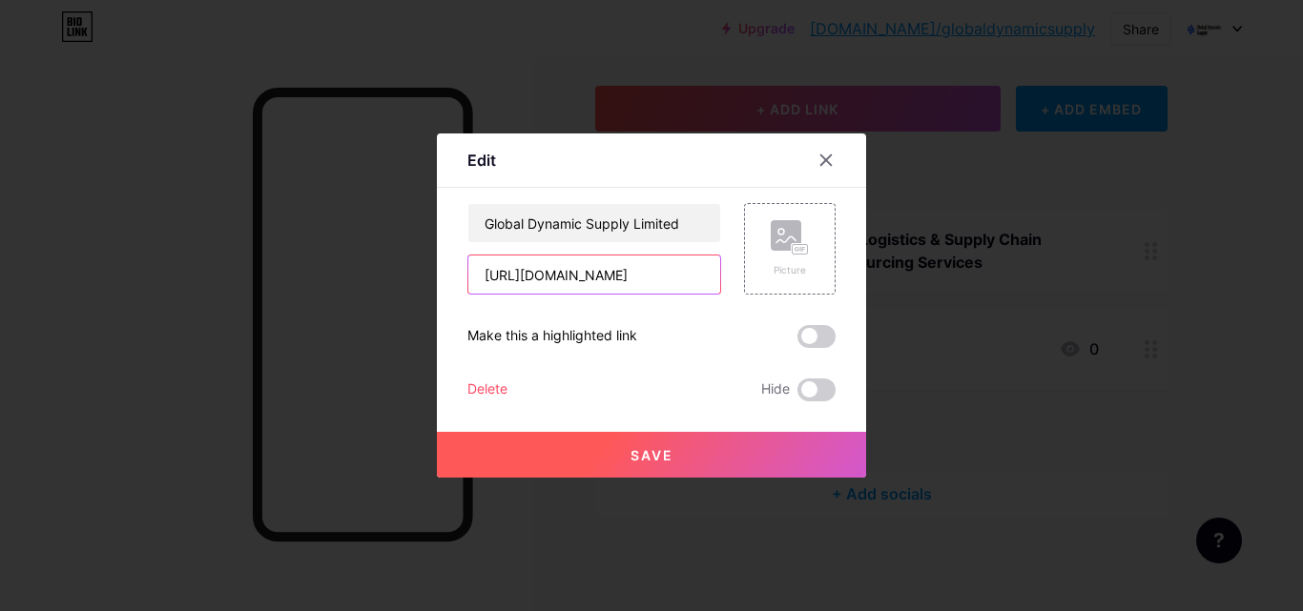
click at [599, 276] on input "https://www.facebook.com/globaldynamicsupply/" at bounding box center [594, 275] width 252 height 38
paste input "globaldynamicsupply.com"
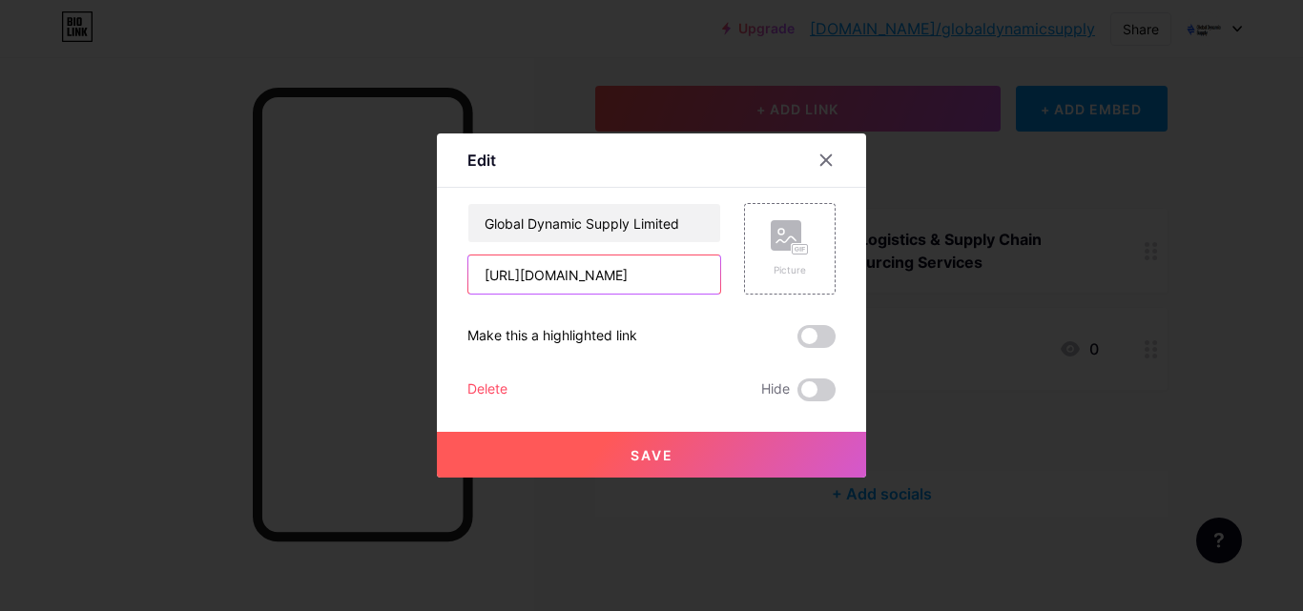
type input "https://www.globaldynamicsupply.com"
click at [467, 251] on div "Global Dynamic Supply Limited https://www.globaldynamicsupply.com" at bounding box center [594, 249] width 254 height 92
click at [777, 253] on icon at bounding box center [790, 237] width 38 height 35
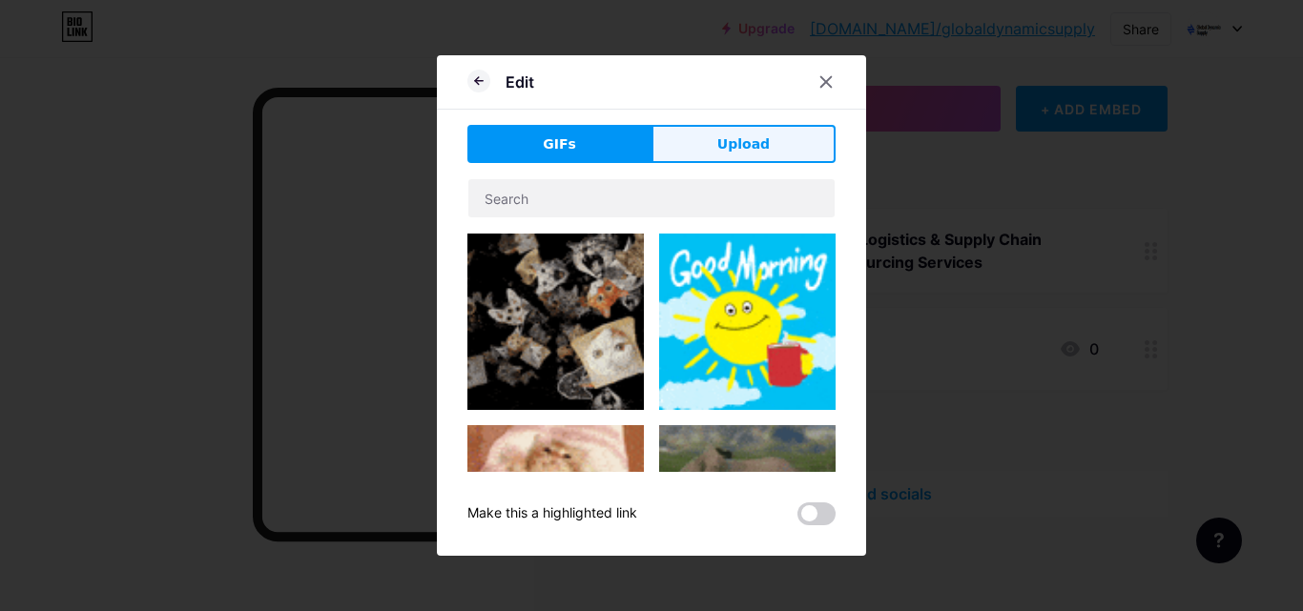
click at [757, 145] on span "Upload" at bounding box center [743, 144] width 52 height 20
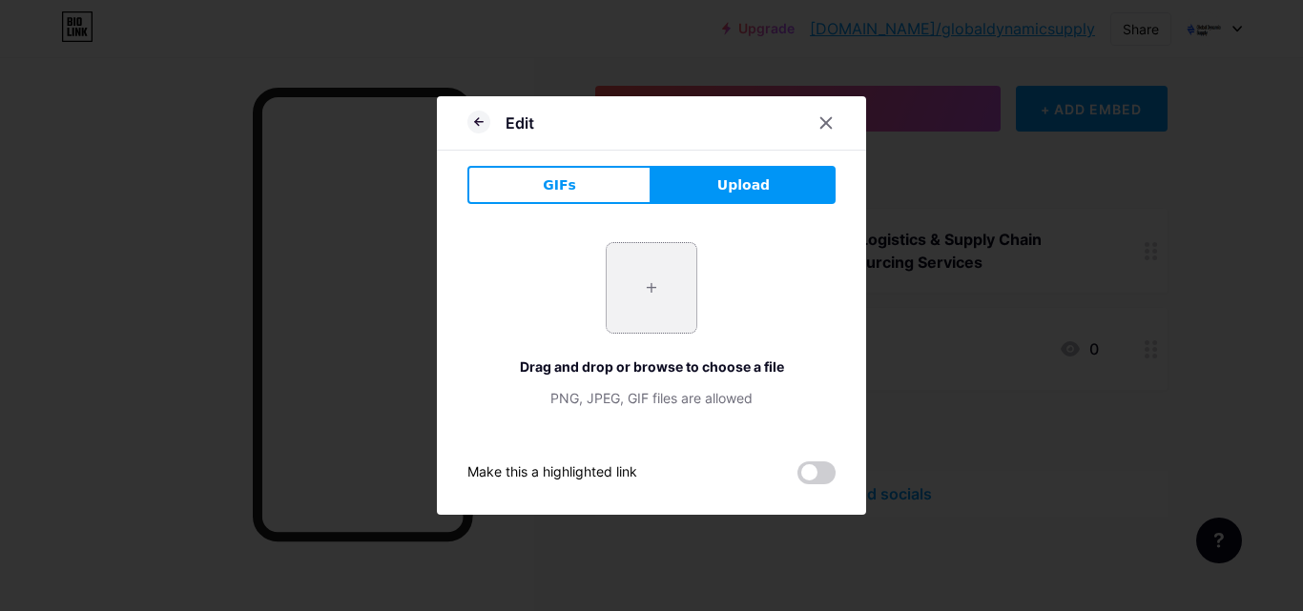
click at [616, 284] on input "file" at bounding box center [652, 288] width 90 height 90
type input "C:\fakepath\GDS -Circle .png"
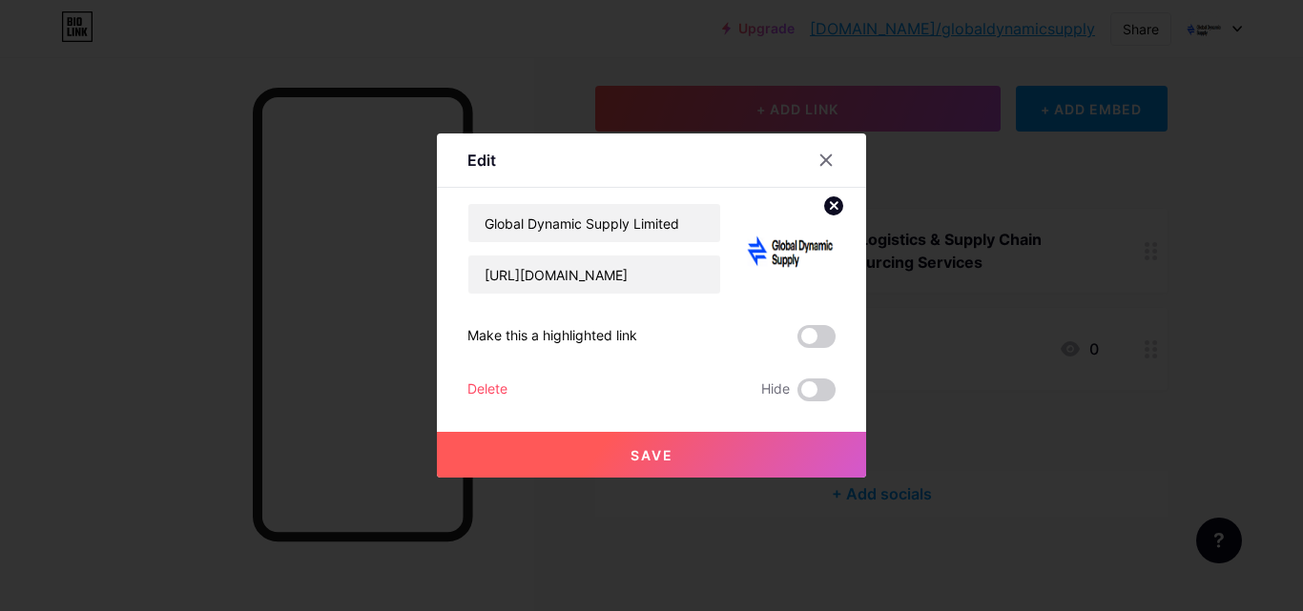
click at [680, 444] on button "Save" at bounding box center [651, 455] width 429 height 46
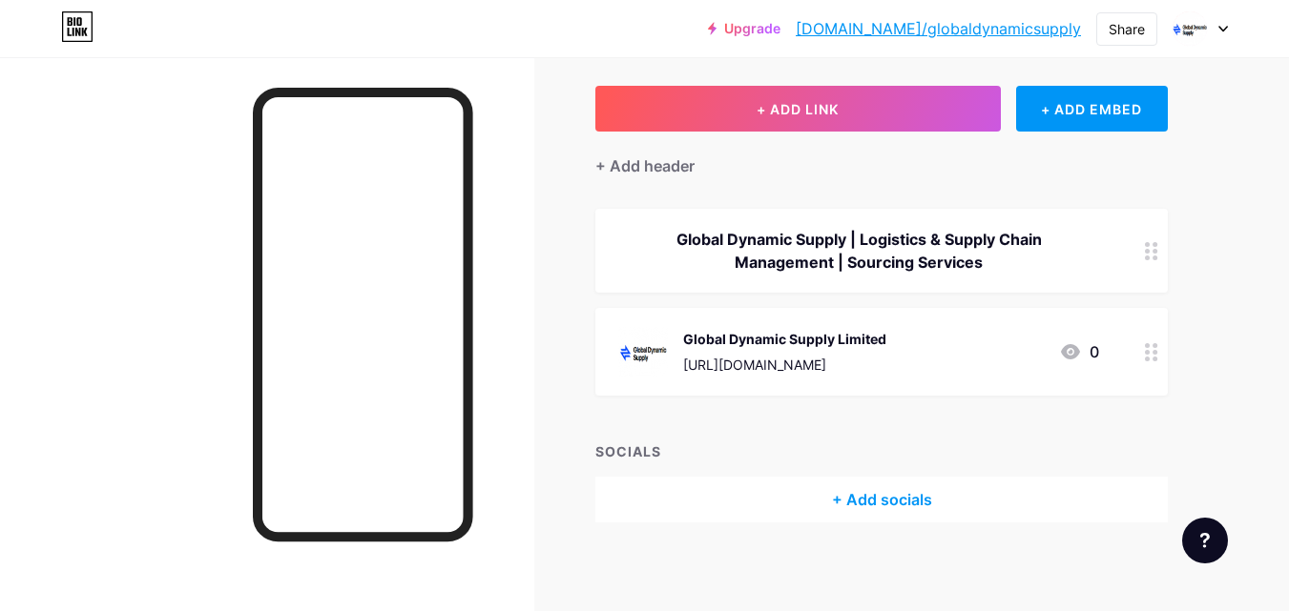
click at [862, 497] on div "+ Add socials" at bounding box center [881, 500] width 572 height 46
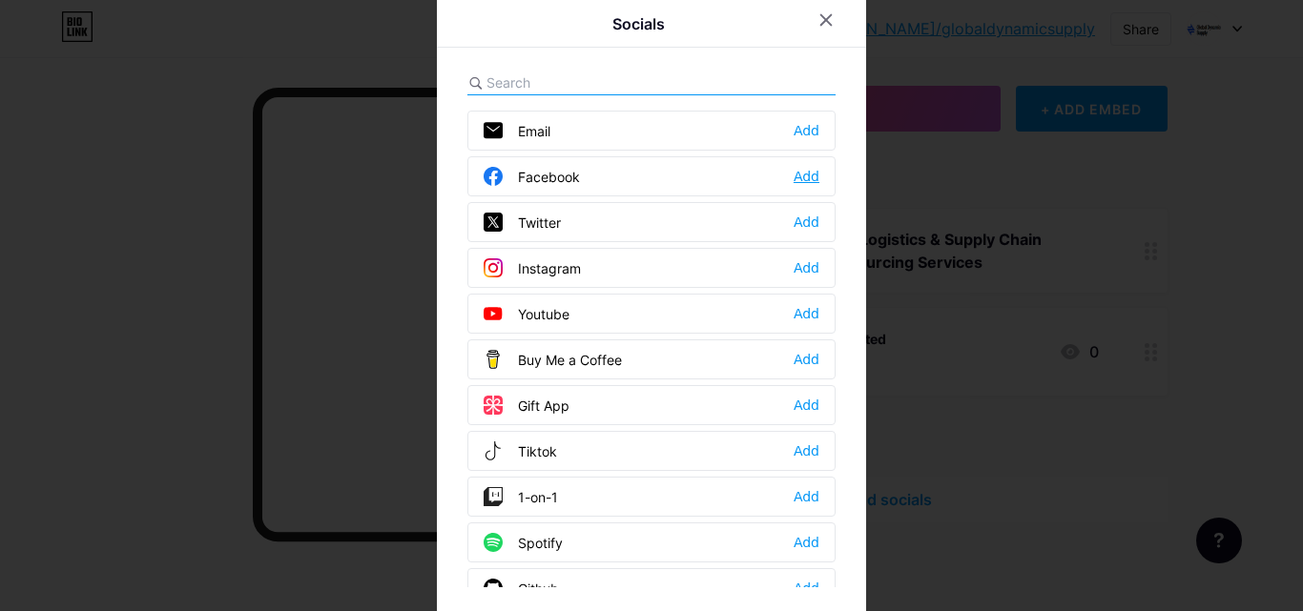
click at [799, 168] on div "Add" at bounding box center [807, 176] width 26 height 19
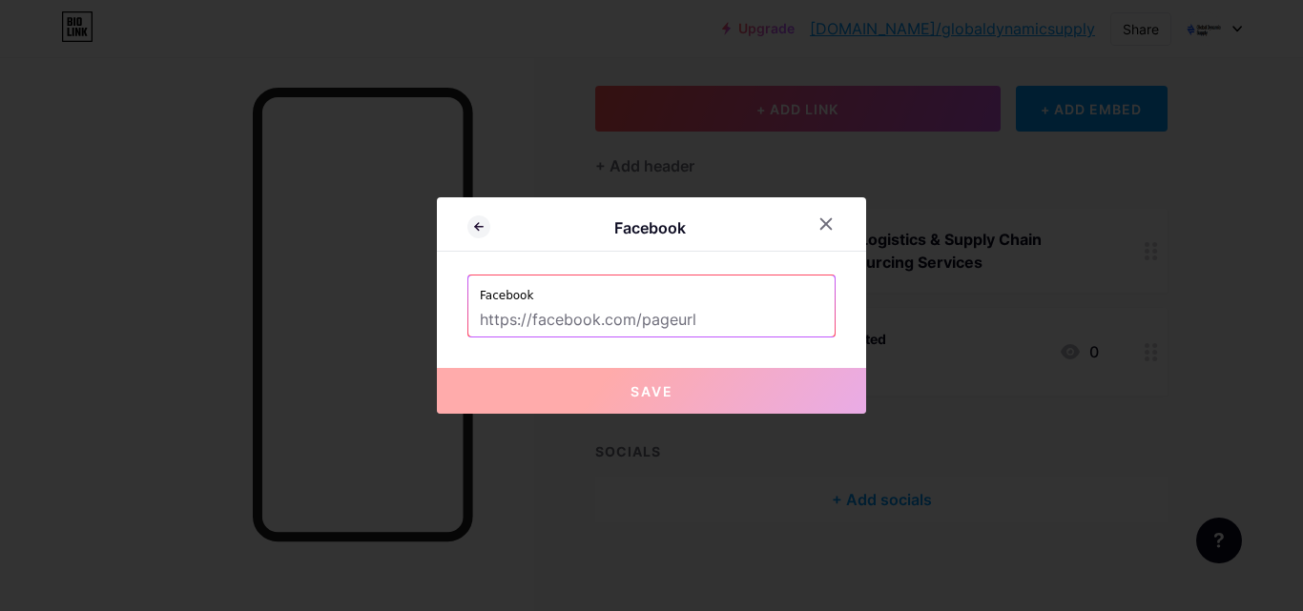
click at [732, 313] on input "text" at bounding box center [651, 320] width 343 height 32
paste input "[URL][DOMAIN_NAME]"
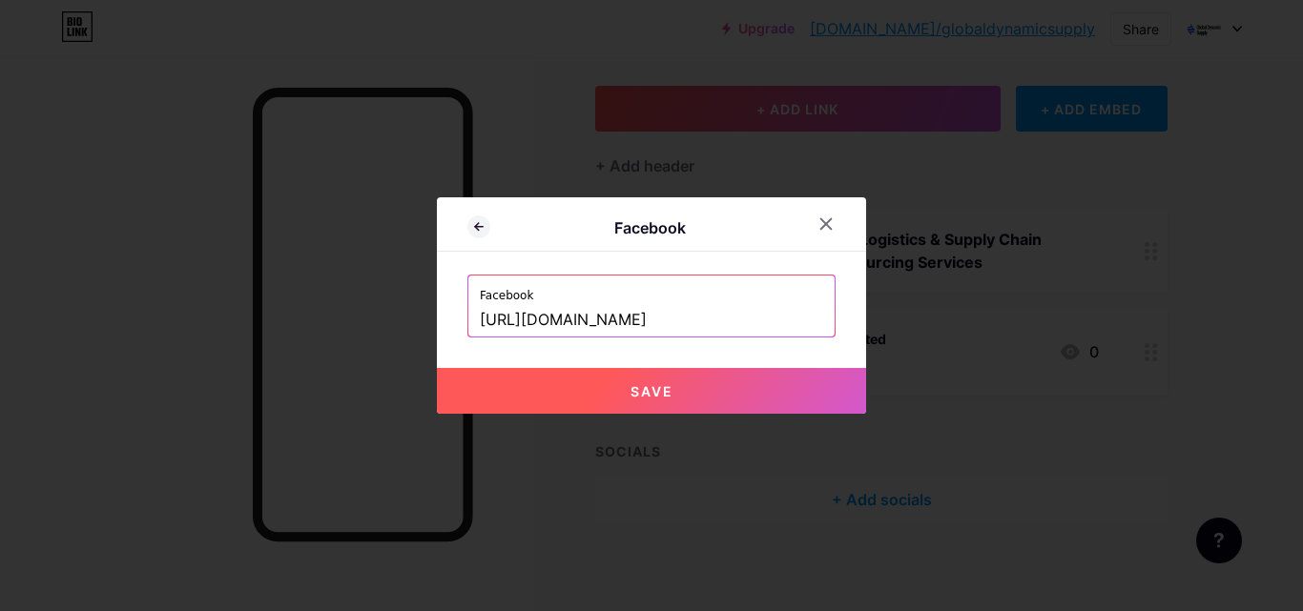
scroll to position [0, 14]
type input "[URL][DOMAIN_NAME]"
click at [691, 394] on button "Save" at bounding box center [651, 391] width 429 height 46
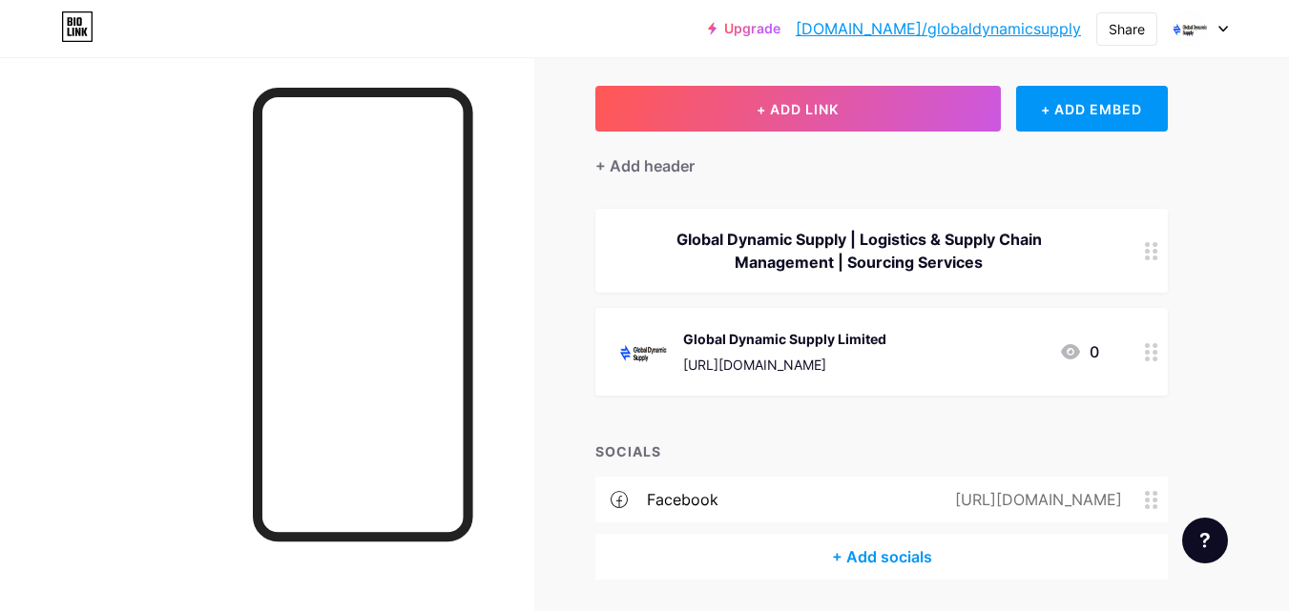
scroll to position [155, 0]
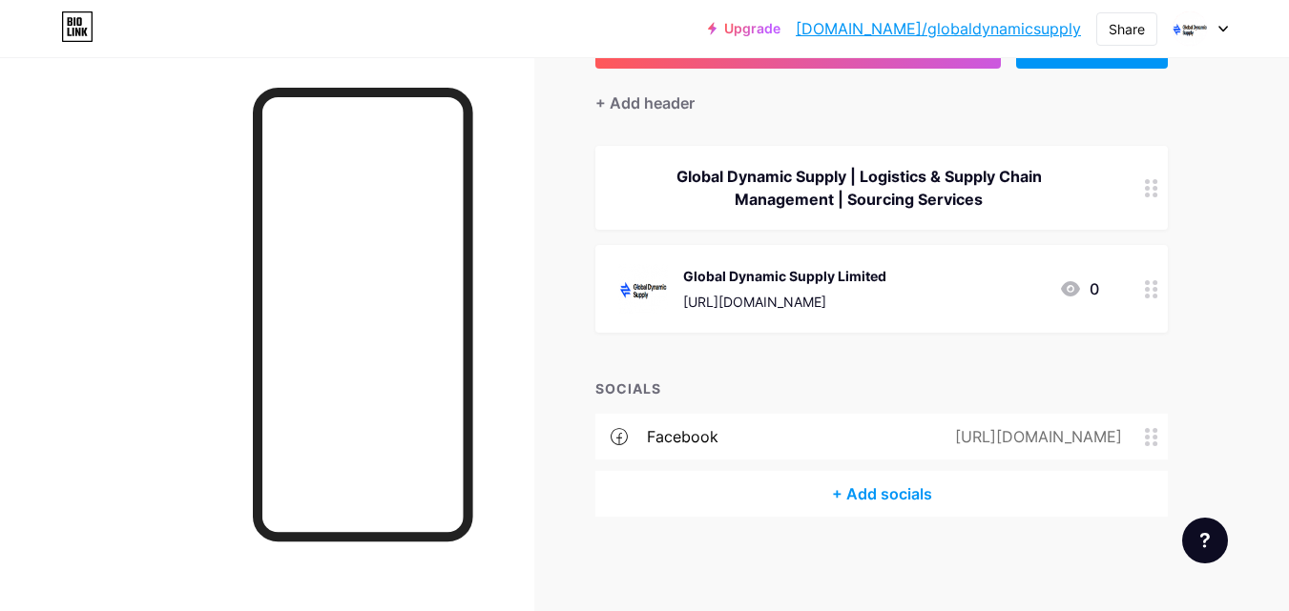
click at [864, 494] on div "+ Add socials" at bounding box center [881, 494] width 572 height 46
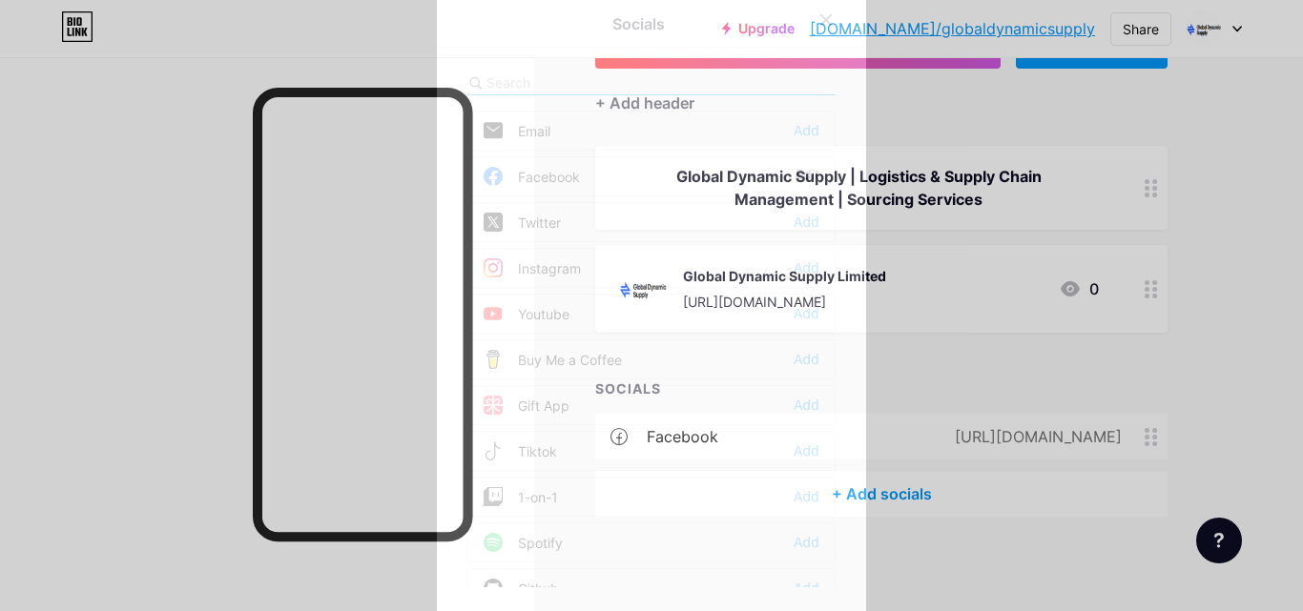
click at [561, 225] on div "Twitter Add" at bounding box center [651, 222] width 368 height 40
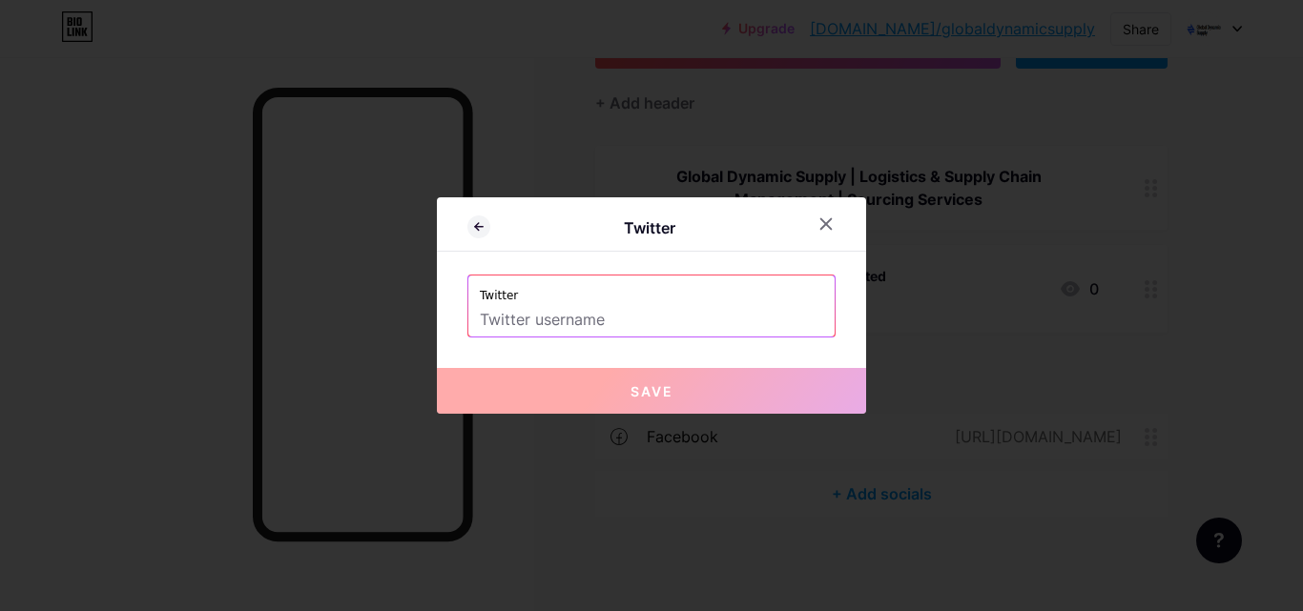
click at [577, 320] on input "text" at bounding box center [651, 320] width 343 height 32
paste input "https://x.com/gdslogistics"
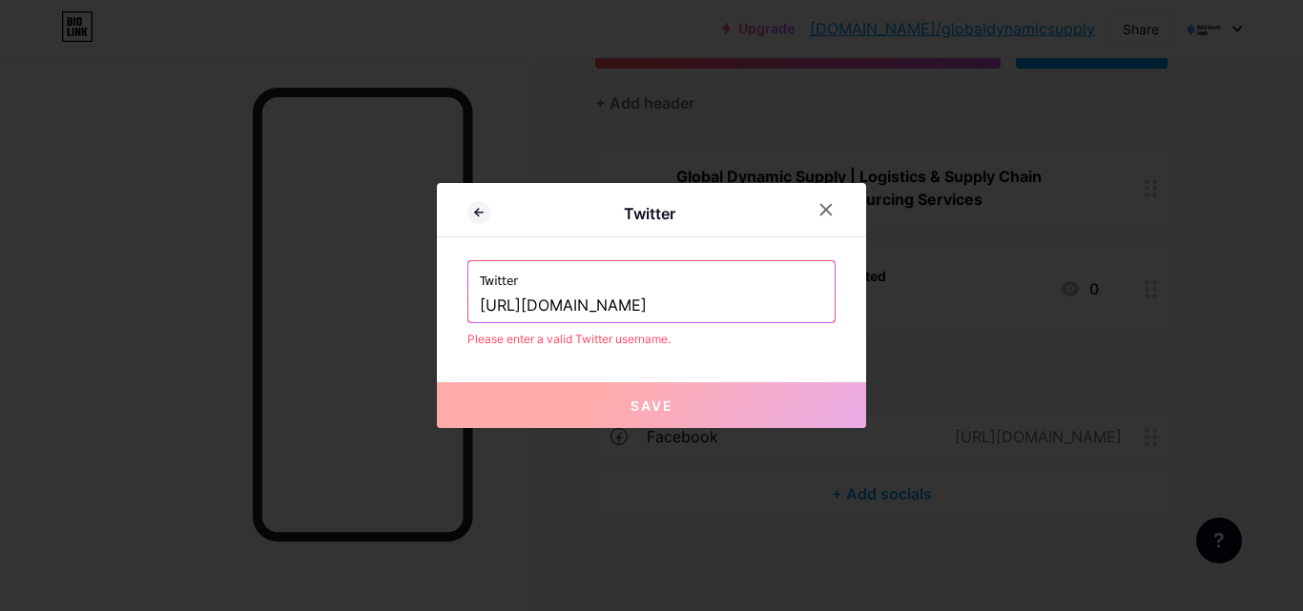
click at [508, 305] on input "https://x.com/gdslogistics" at bounding box center [651, 306] width 343 height 32
click at [609, 359] on div "Twitter Twitter http://x.com/gdslogistics Please enter a valid Twitter username…" at bounding box center [651, 305] width 429 height 245
click at [567, 304] on input "http://x.com/gdslogistics" at bounding box center [651, 306] width 343 height 32
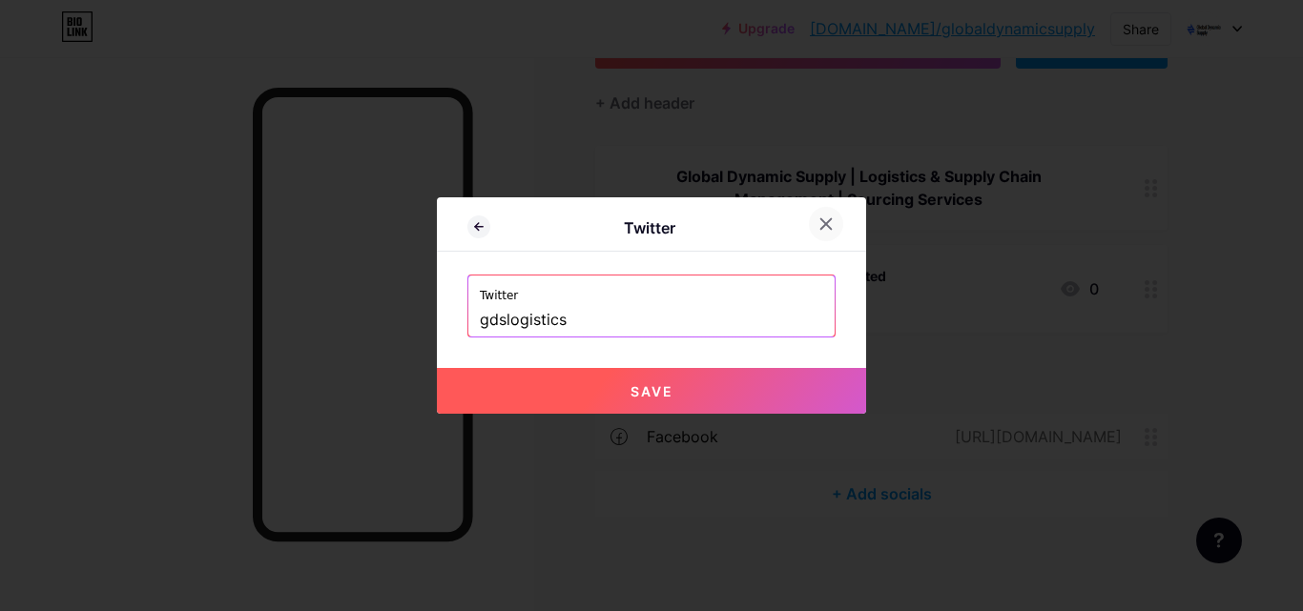
type input "gdslogistics"
click at [818, 229] on icon at bounding box center [825, 223] width 15 height 15
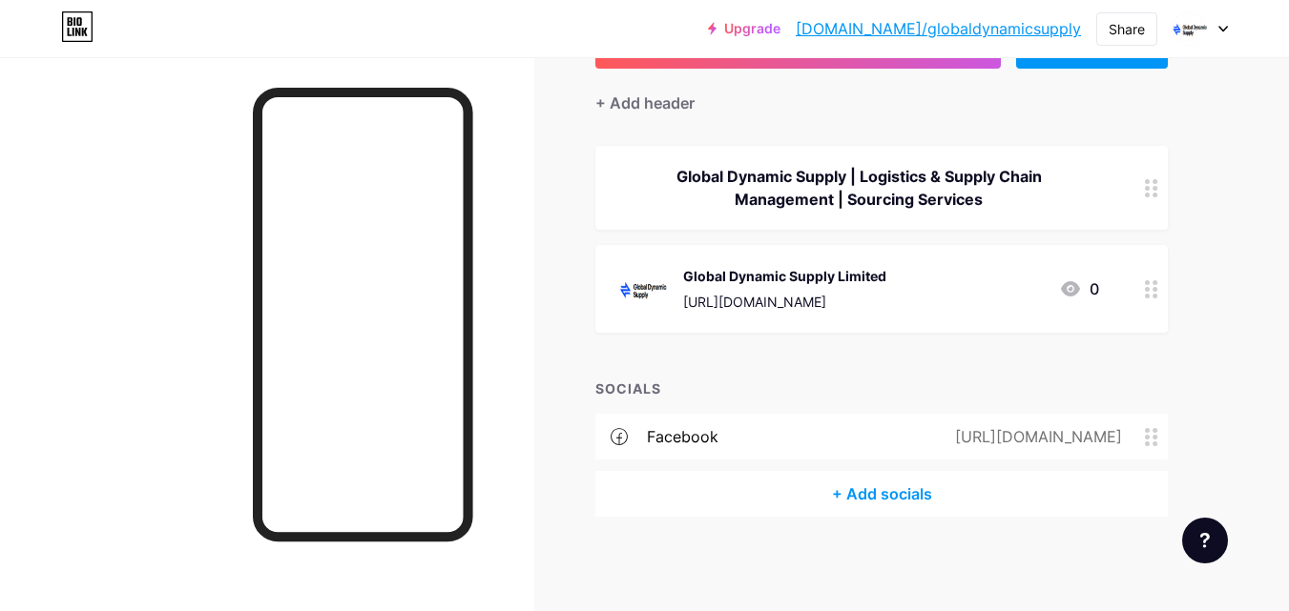
click at [920, 483] on div "+ Add socials" at bounding box center [881, 494] width 572 height 46
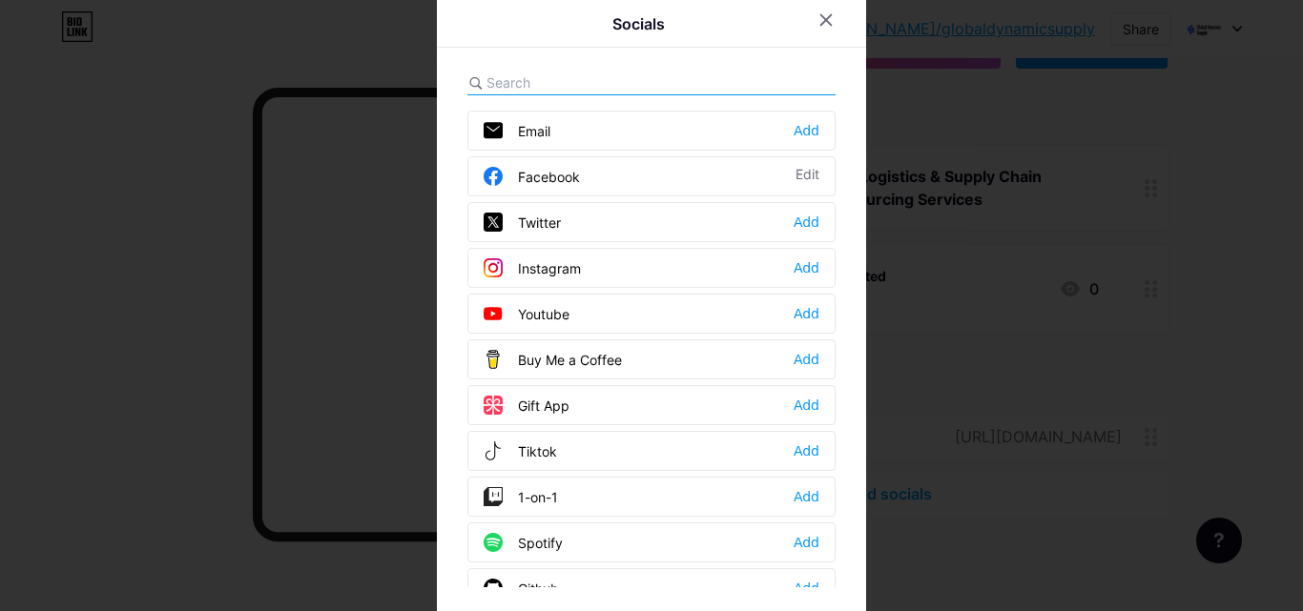
click at [813, 273] on div "Instagram Add" at bounding box center [651, 268] width 368 height 40
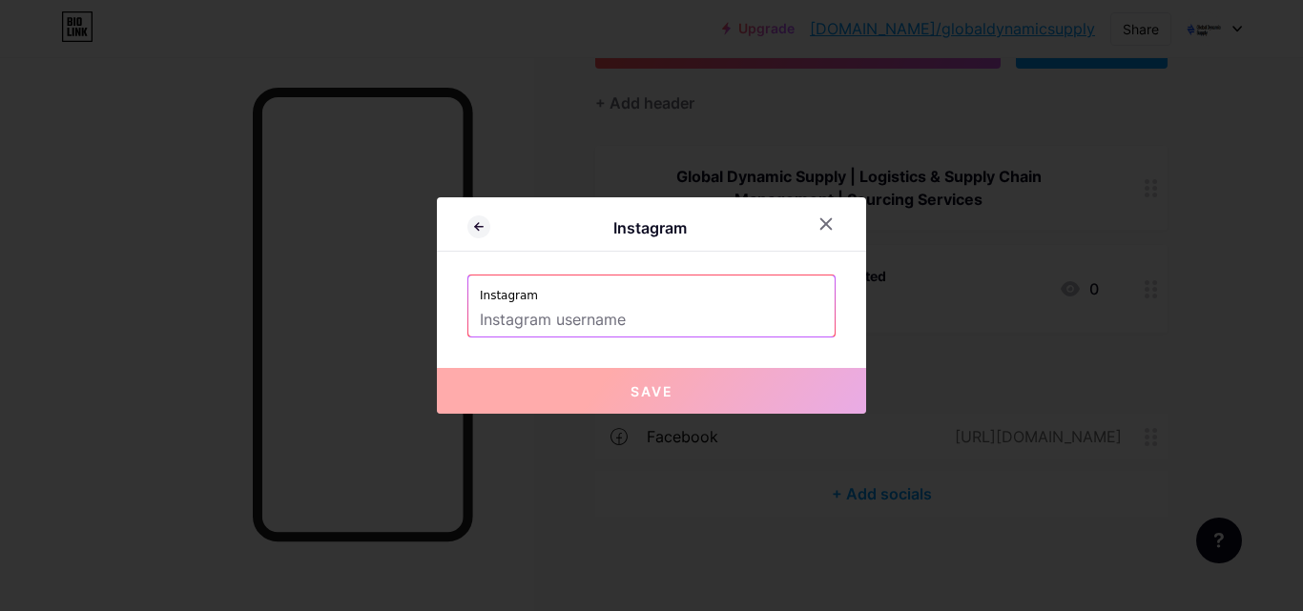
click at [748, 310] on input "text" at bounding box center [651, 320] width 343 height 32
paste input "https://www.instagram.com/gds.logistics/"
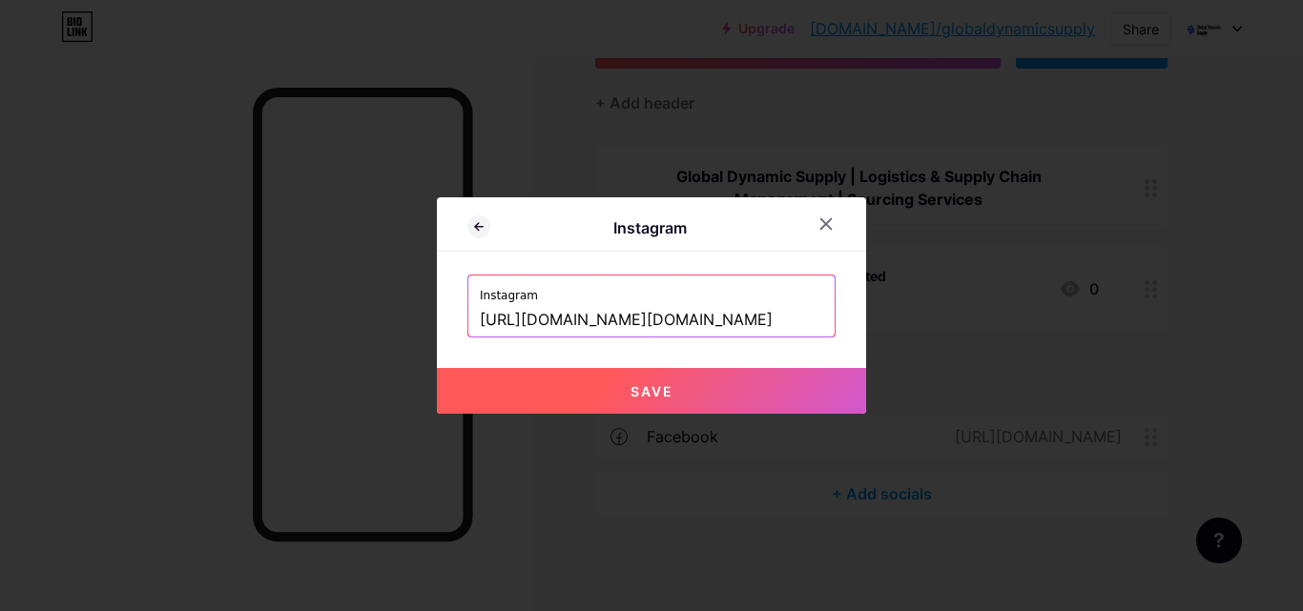
click at [730, 376] on button "Save" at bounding box center [651, 391] width 429 height 46
type input "https://instagram.com/https://www.instagram.com/gds.logistics/"
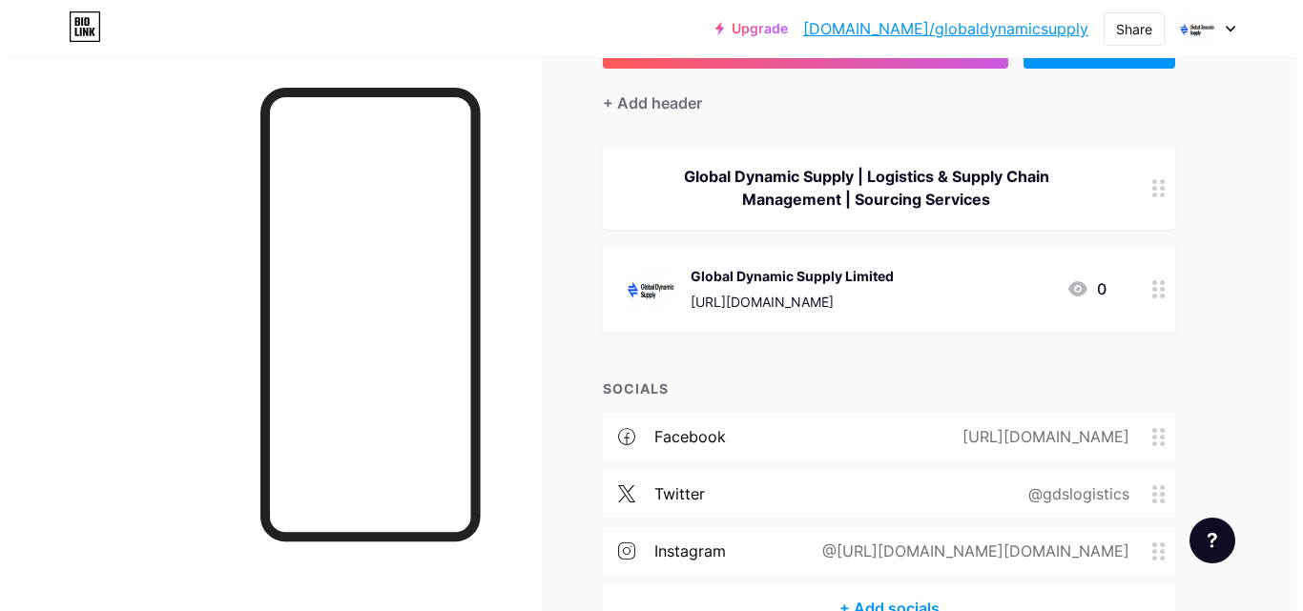
scroll to position [269, 0]
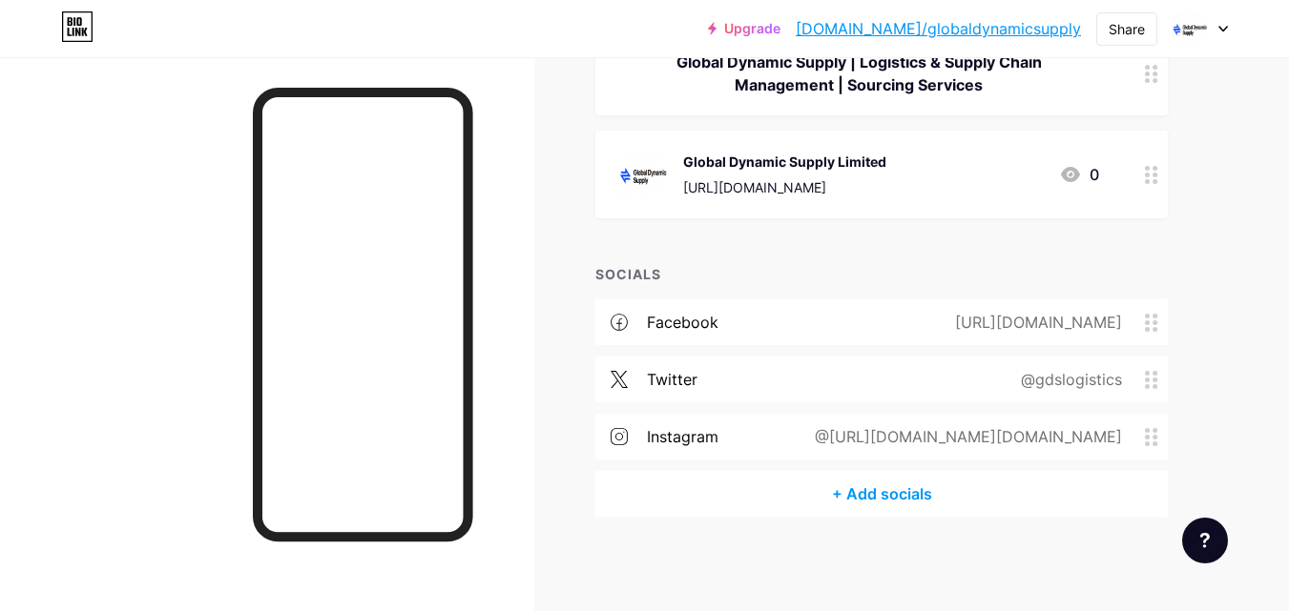
click at [896, 487] on div "+ Add socials" at bounding box center [881, 494] width 572 height 46
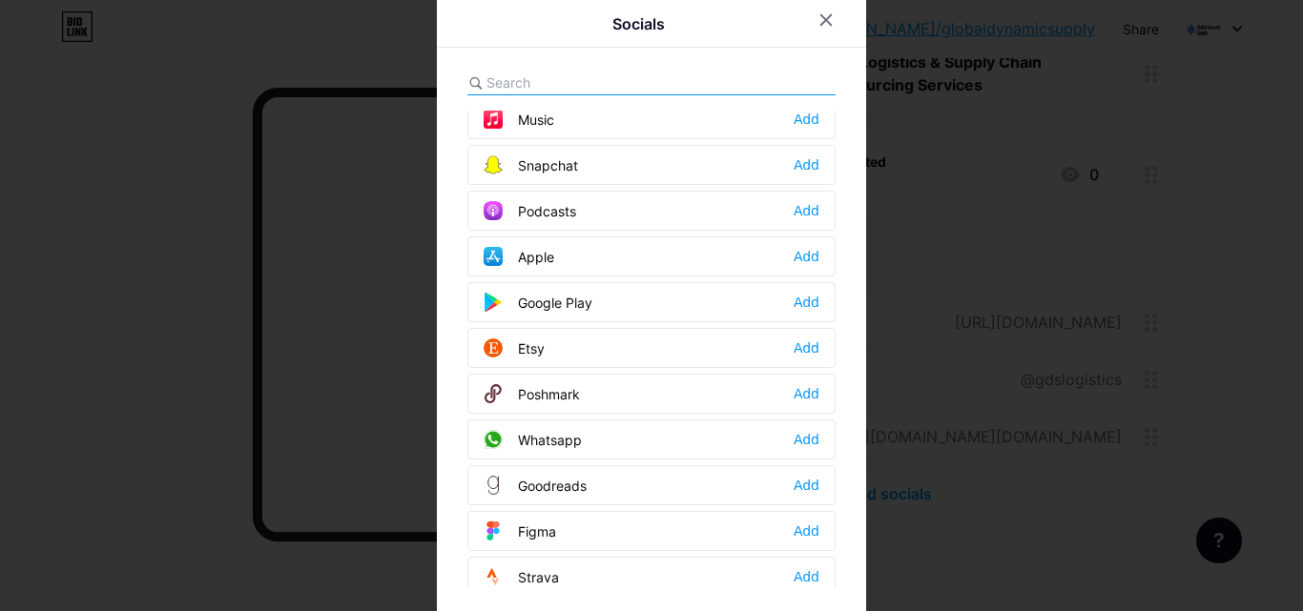
scroll to position [671, 0]
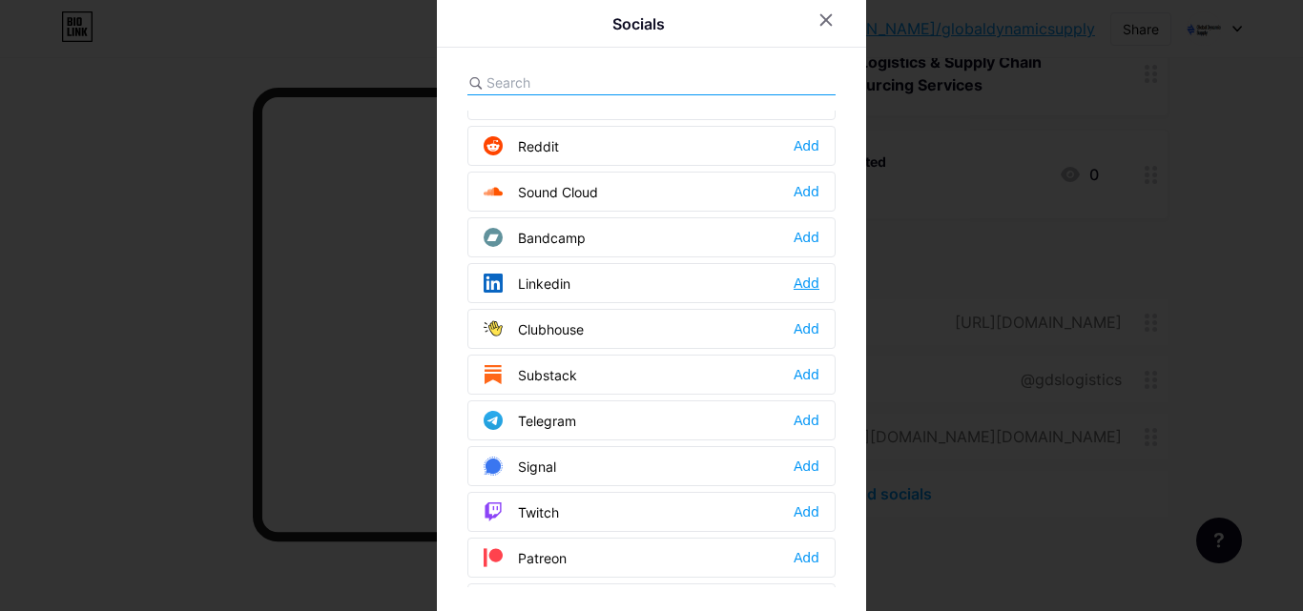
click at [794, 283] on div "Add" at bounding box center [807, 283] width 26 height 19
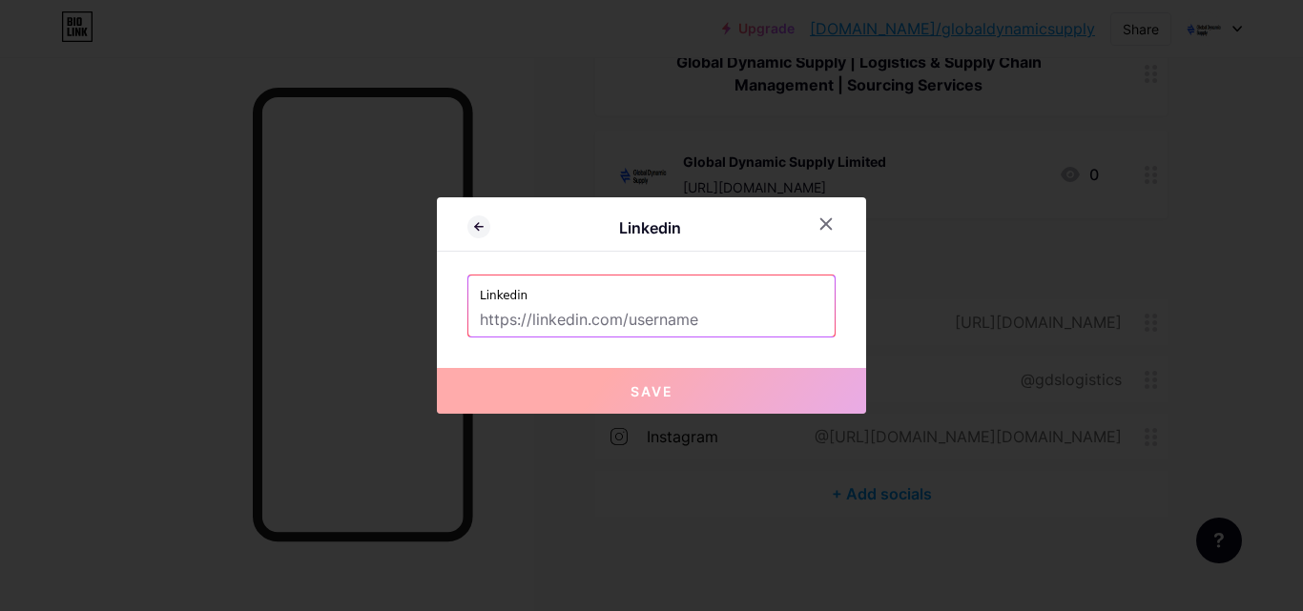
click at [660, 325] on input "text" at bounding box center [651, 320] width 343 height 32
paste input "[URL][DOMAIN_NAME]"
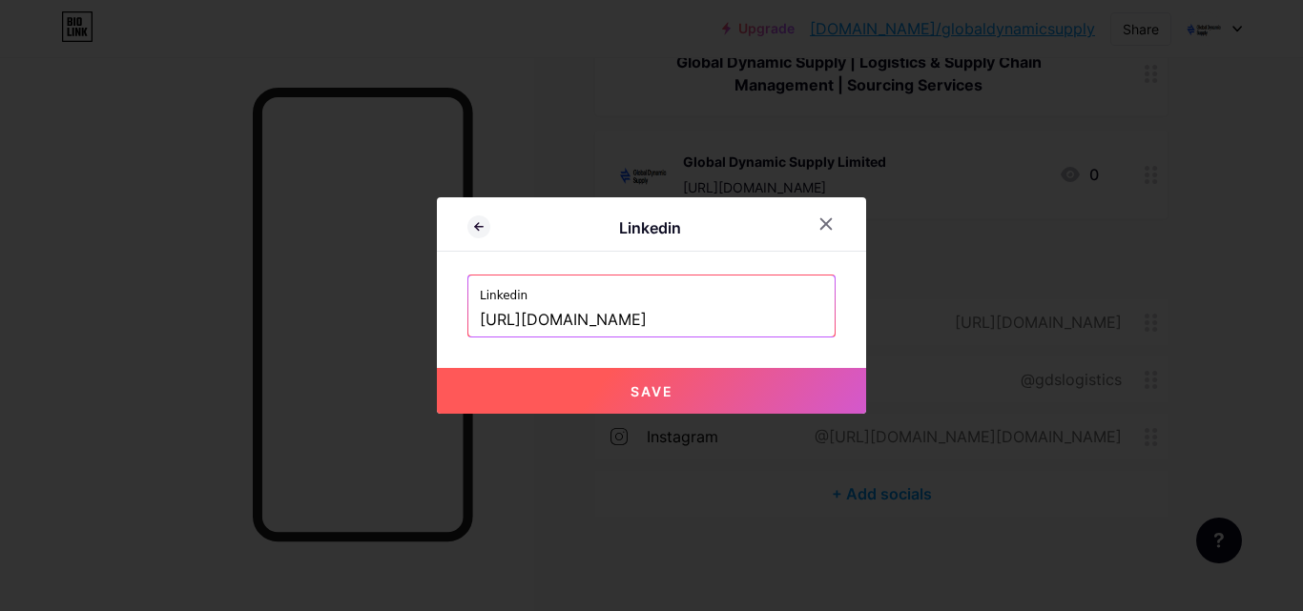
type input "[URL][DOMAIN_NAME]"
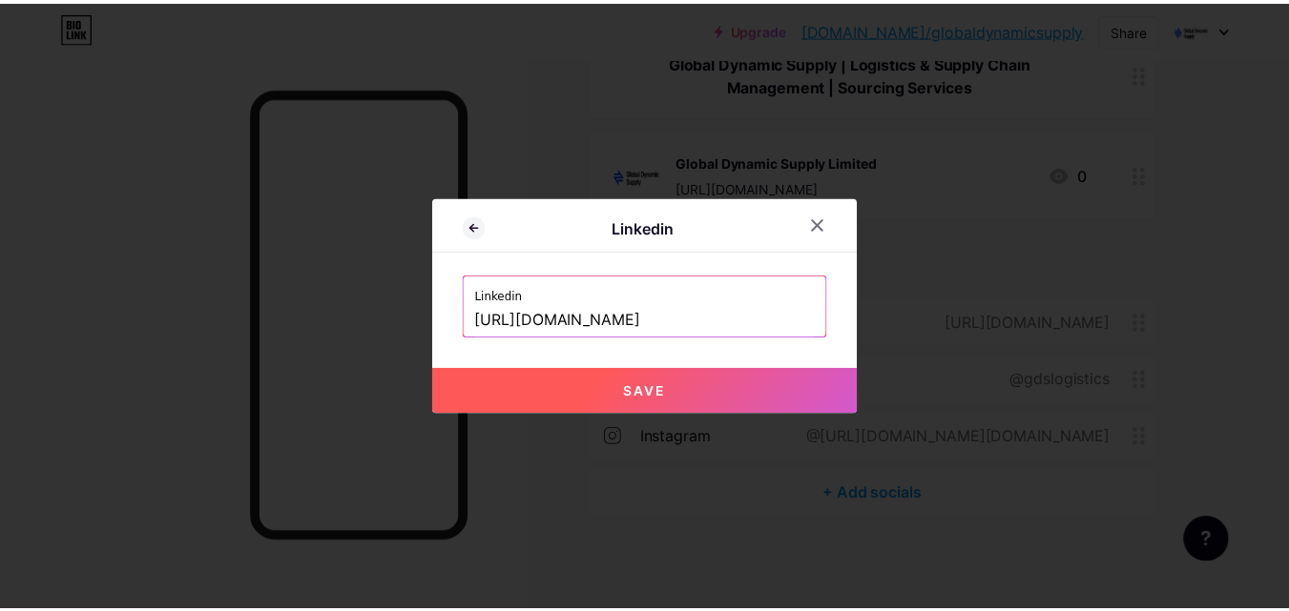
scroll to position [0, 0]
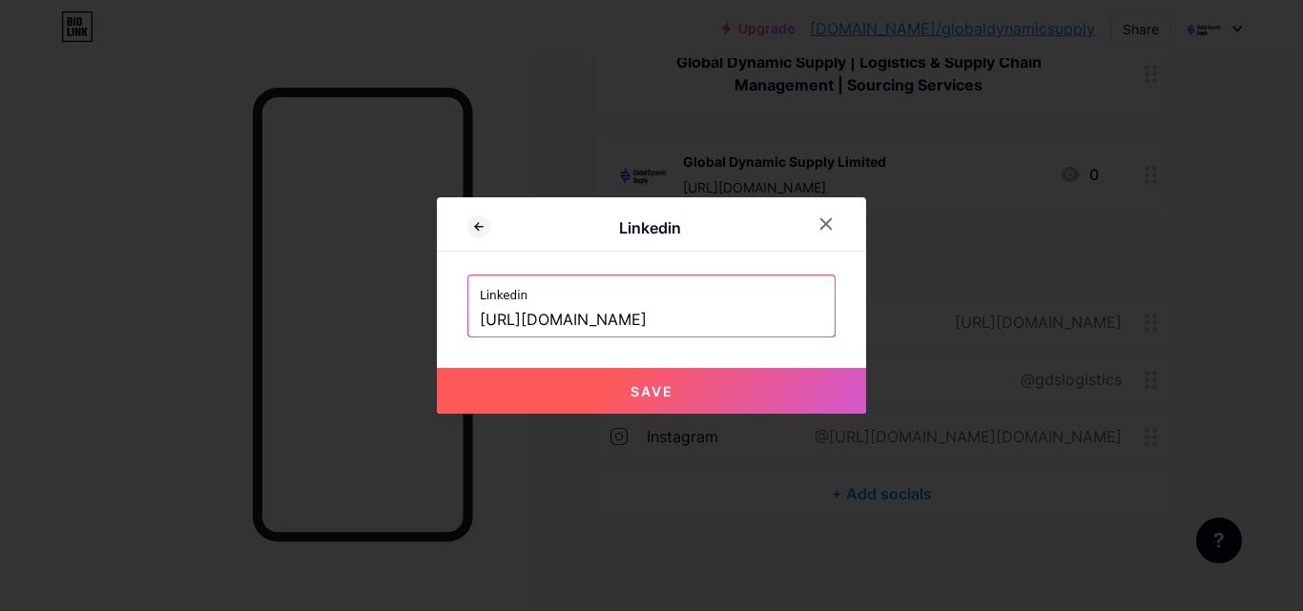
click at [650, 392] on span "Save" at bounding box center [651, 391] width 43 height 16
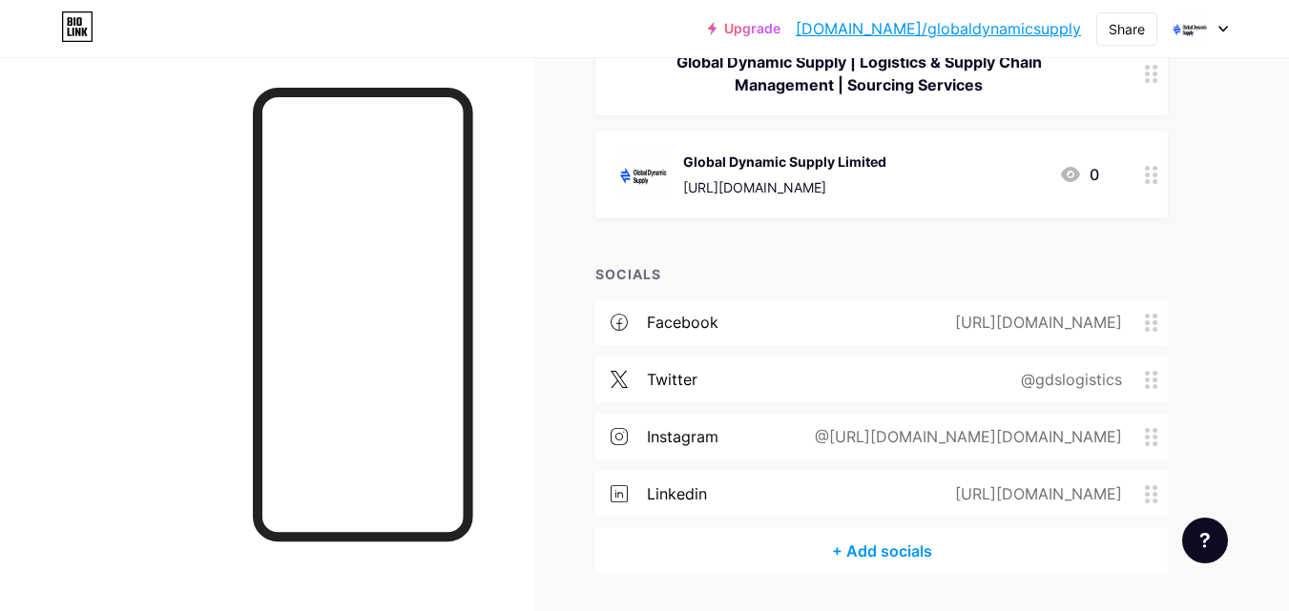
click at [1102, 376] on div "@gdslogistics" at bounding box center [1067, 379] width 155 height 23
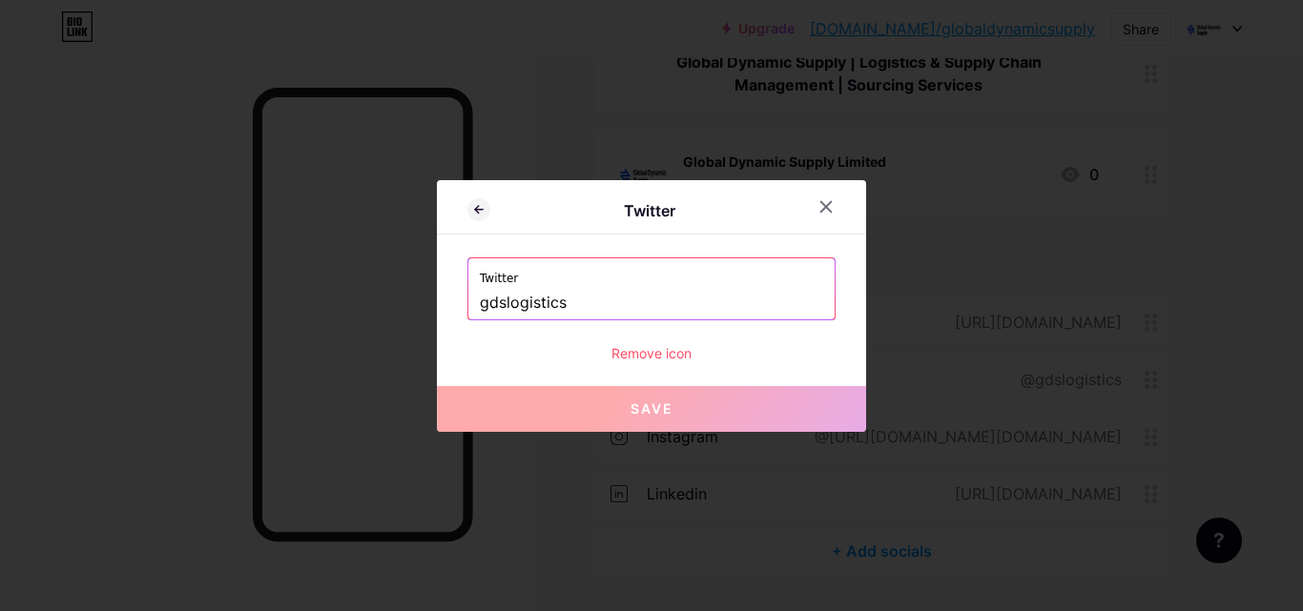
click at [677, 350] on div "Remove icon" at bounding box center [651, 353] width 368 height 20
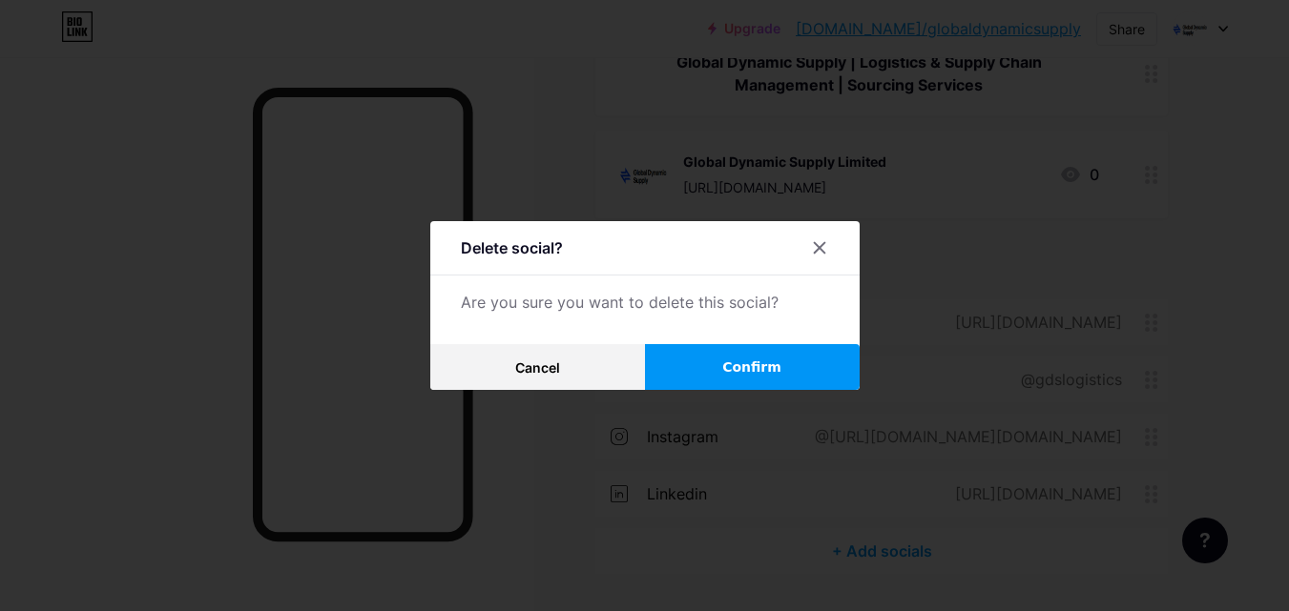
click at [700, 357] on button "Confirm" at bounding box center [752, 367] width 215 height 46
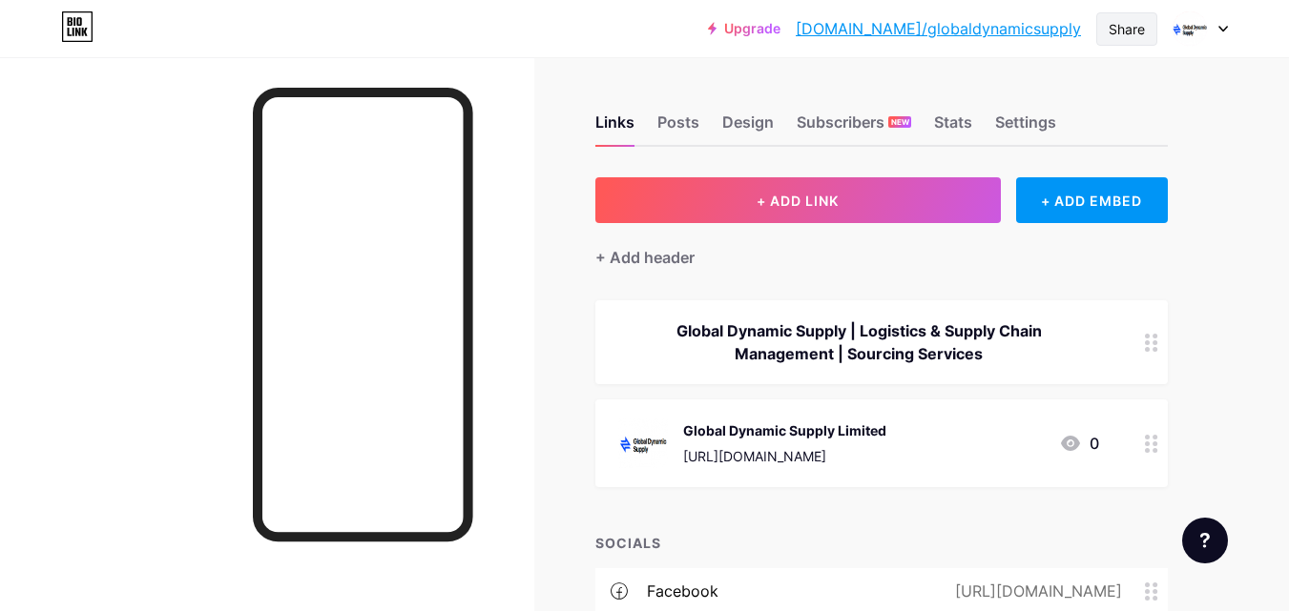
click at [1127, 30] on div "Share" at bounding box center [1126, 29] width 36 height 20
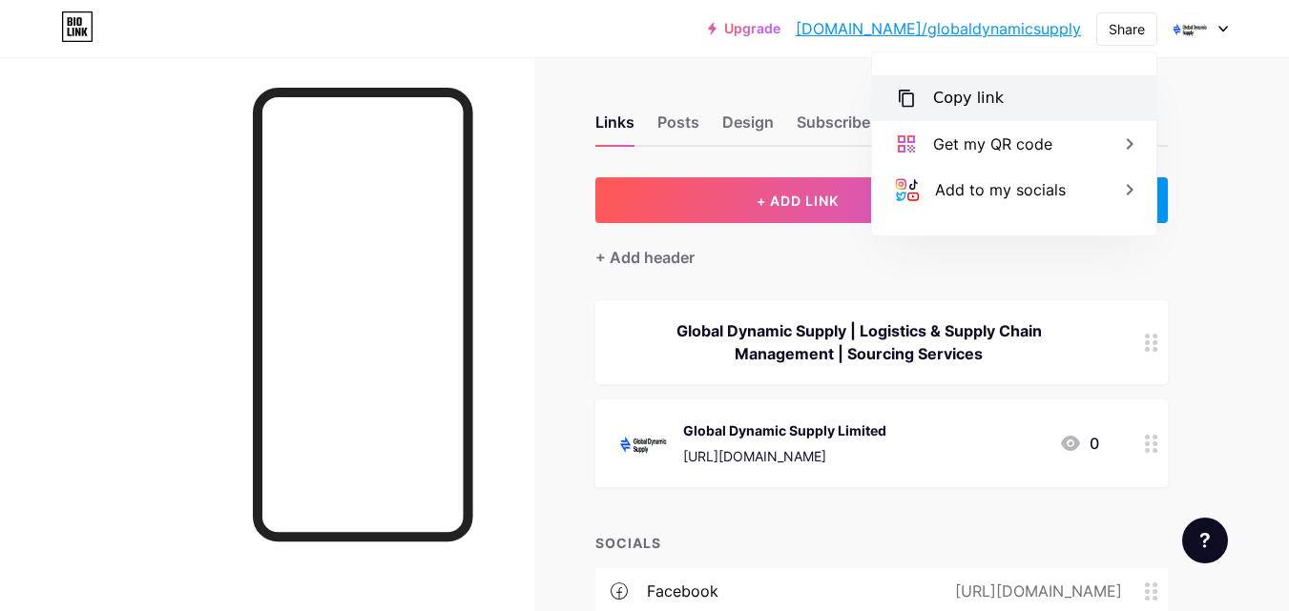
click at [956, 111] on div "Copy link" at bounding box center [1014, 98] width 284 height 46
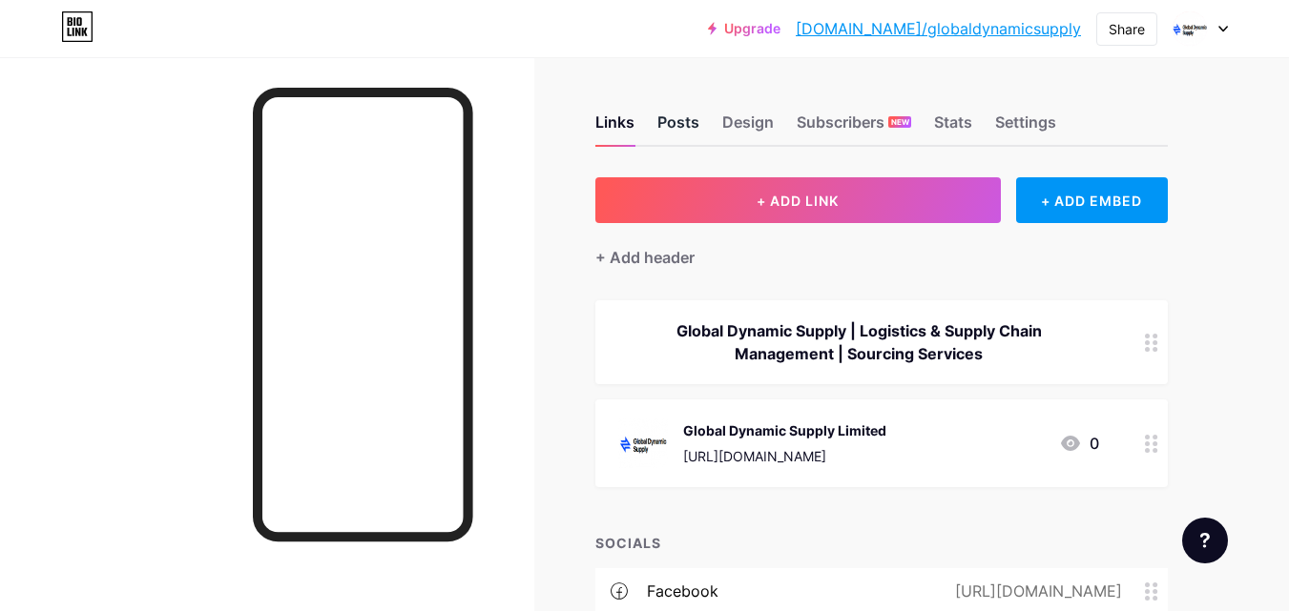
click at [685, 131] on div "Posts" at bounding box center [678, 128] width 42 height 34
click at [684, 129] on div "Posts" at bounding box center [678, 128] width 42 height 34
